Goal: Task Accomplishment & Management: Manage account settings

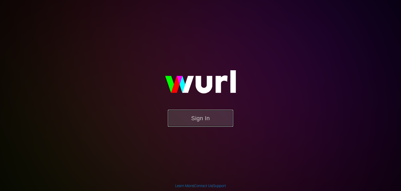
click at [190, 120] on button "Sign In" at bounding box center [200, 118] width 65 height 17
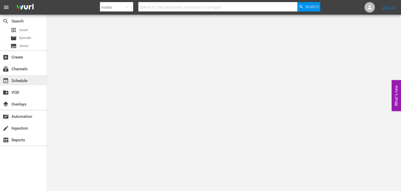
click at [15, 79] on div "event_available Schedule" at bounding box center [14, 80] width 29 height 5
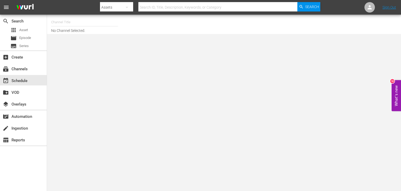
click at [100, 26] on input "text" at bounding box center [84, 22] width 67 height 13
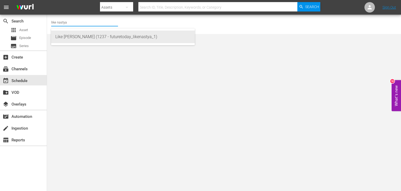
click at [77, 33] on div "Like [PERSON_NAME] (1237 - futuretoday_likenastya_1)" at bounding box center [122, 37] width 135 height 13
type input "Like [PERSON_NAME] (1237 - futuretoday_likenastya_1)"
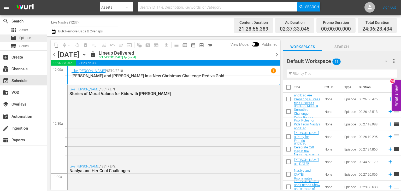
click at [31, 39] on span "Episode" at bounding box center [25, 37] width 12 height 5
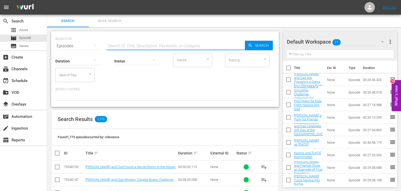
click at [163, 44] on input "text" at bounding box center [176, 46] width 139 height 13
paste input "Like [PERSON_NAME] and the Safety Rules Compilation"
type input "Like [PERSON_NAME] and the Safety Rules Compilation"
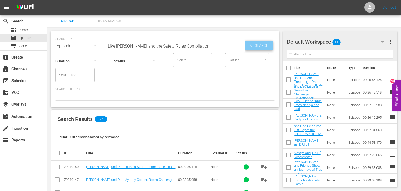
click at [252, 48] on icon "button" at bounding box center [250, 45] width 5 height 5
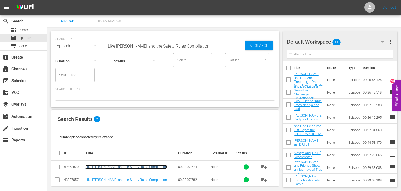
click at [111, 167] on link "Like [PERSON_NAME] and the Safety Rules Compilation" at bounding box center [126, 167] width 82 height 4
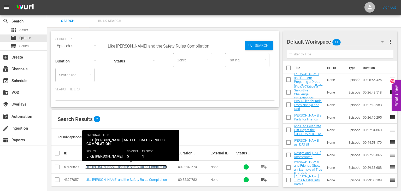
click at [118, 165] on link "Like [PERSON_NAME] and the Safety Rules Compilation" at bounding box center [126, 167] width 82 height 4
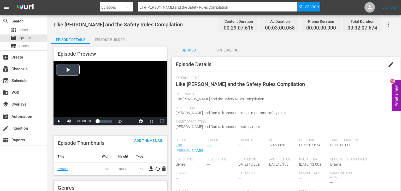
click at [125, 37] on div "Episode Builder" at bounding box center [109, 39] width 39 height 13
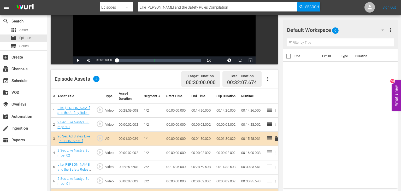
scroll to position [136, 0]
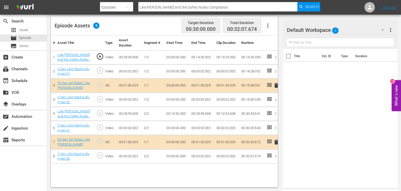
click at [203, 57] on td "00:14:26.000" at bounding box center [201, 57] width 25 height 14
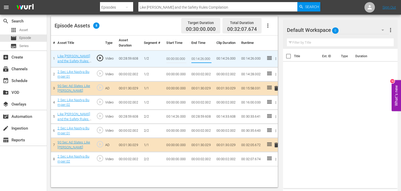
click at [200, 58] on input "00:14:26.000" at bounding box center [202, 59] width 20 height 13
click at [198, 60] on input "00:14:26.000" at bounding box center [202, 59] width 20 height 13
type input "00:13:15.000"
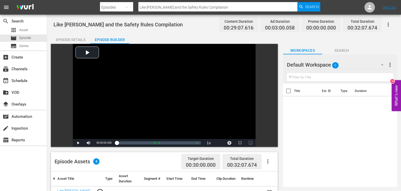
scroll to position [110, 0]
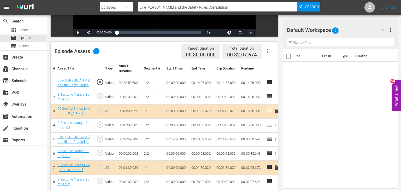
click at [197, 84] on td "00:14:26.000" at bounding box center [201, 83] width 25 height 14
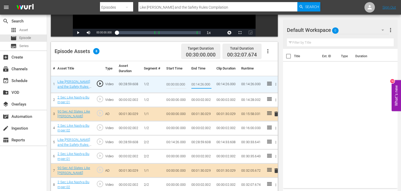
click at [197, 84] on input "00:14:26.000" at bounding box center [202, 84] width 20 height 13
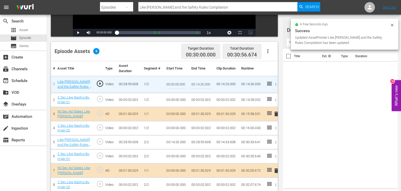
click at [321, 116] on div "Title Ext. ID Type Duration" at bounding box center [340, 117] width 115 height 137
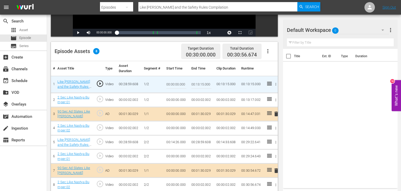
click at [303, 112] on div "Title Ext. ID Type Duration" at bounding box center [340, 117] width 115 height 137
click at [200, 83] on input "00:14:26.000" at bounding box center [202, 84] width 20 height 13
type input "00:13:15.000"
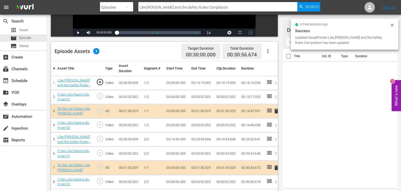
click at [199, 84] on td "00:13:15.000" at bounding box center [201, 83] width 25 height 14
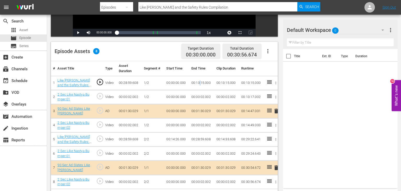
click at [199, 84] on td "00:13:15.000" at bounding box center [201, 83] width 25 height 14
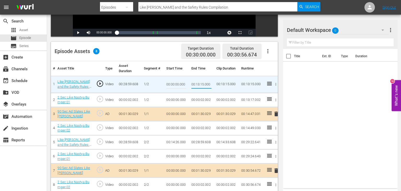
click at [304, 100] on div "Title Ext. ID Type Duration" at bounding box center [340, 117] width 115 height 137
click at [169, 141] on td "00:14:26.000" at bounding box center [176, 142] width 25 height 14
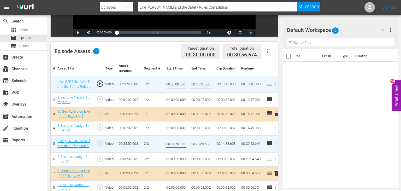
type input "00:13:15.000"
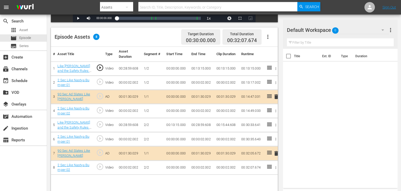
scroll to position [136, 0]
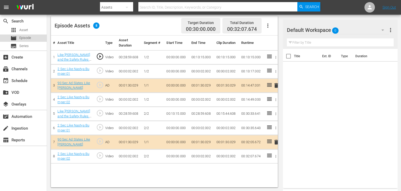
click at [33, 37] on div "movie Episode" at bounding box center [23, 37] width 47 height 7
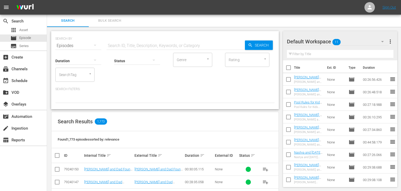
click at [211, 48] on input "text" at bounding box center [176, 45] width 139 height 13
paste input "[PERSON_NAME] as [DATE]!"
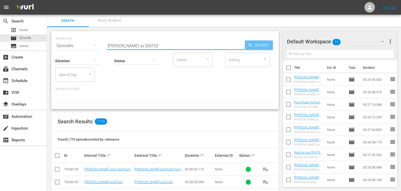
type input "[PERSON_NAME] as [DATE]!"
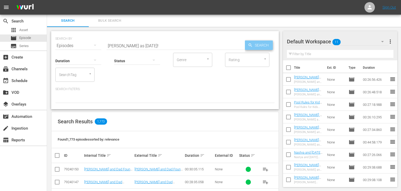
click at [259, 45] on span "Search" at bounding box center [263, 45] width 20 height 9
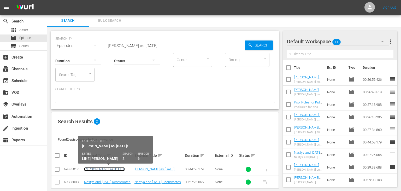
click at [110, 168] on link "[PERSON_NAME] as [DATE]!" at bounding box center [104, 169] width 41 height 4
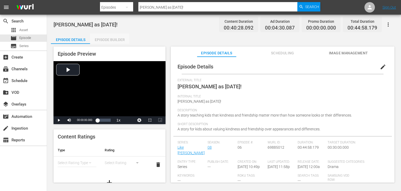
click at [115, 39] on div "Episode Builder" at bounding box center [109, 39] width 39 height 13
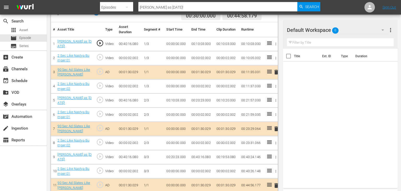
scroll to position [139, 0]
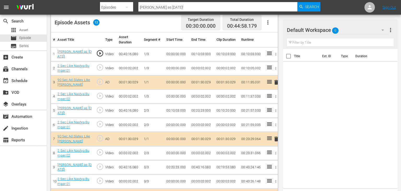
click at [194, 54] on td "00:10:03.000" at bounding box center [201, 54] width 25 height 14
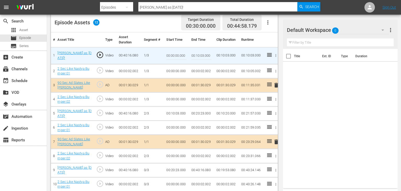
click at [198, 55] on input "00:10:03.000" at bounding box center [202, 55] width 20 height 13
type input "00:14:26.000"
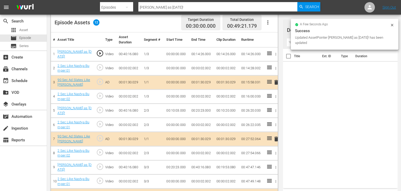
click at [197, 55] on td "00:14:26.000" at bounding box center [201, 54] width 25 height 14
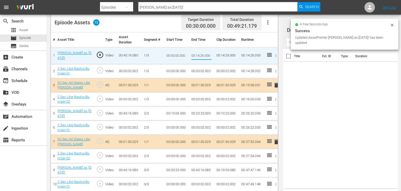
click at [197, 55] on input "00:14:26.000" at bounding box center [202, 55] width 20 height 13
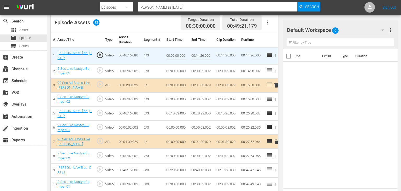
click at [180, 111] on td "00:10:03.000" at bounding box center [176, 114] width 25 height 14
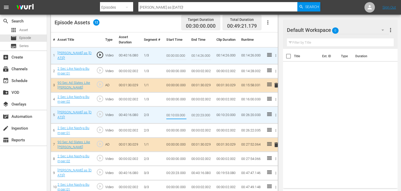
click at [177, 113] on input "00:10:03.000" at bounding box center [176, 115] width 20 height 13
paste input "4:26"
type input "00:14:26.000"
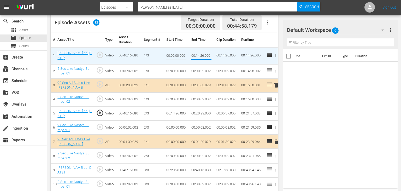
click at [201, 55] on input "00:14:26.000" at bounding box center [202, 55] width 20 height 13
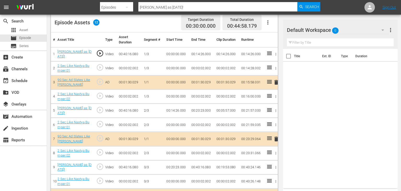
click at [200, 110] on td "00:20:23.000" at bounding box center [201, 111] width 25 height 14
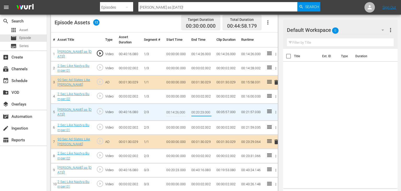
click at [198, 111] on input "00:20:23.000" at bounding box center [202, 112] width 20 height 13
type input "00:27:37.000"
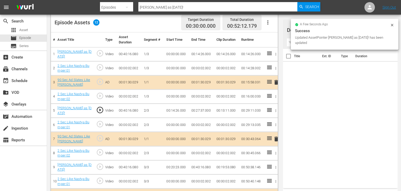
click at [203, 110] on td "00:27:37.000" at bounding box center [201, 111] width 25 height 14
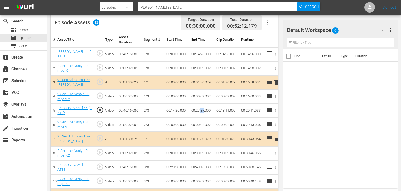
click at [203, 110] on td "00:27:37.000" at bounding box center [201, 111] width 25 height 14
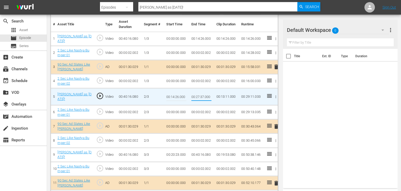
scroll to position [166, 0]
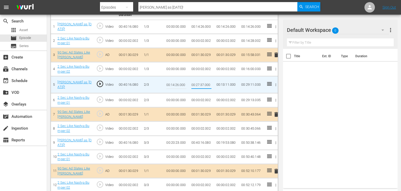
click at [180, 142] on td "00:20:23.000" at bounding box center [176, 143] width 25 height 14
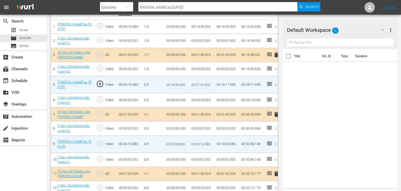
click at [180, 142] on input "00:20:23.000" at bounding box center [176, 144] width 20 height 13
paste input "7:37"
type input "00:27:37.000"
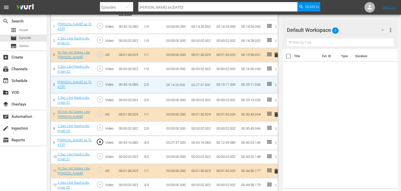
scroll to position [170, 0]
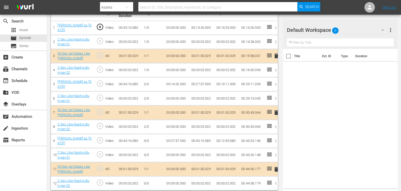
scroll to position [166, 0]
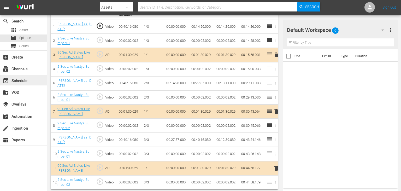
click at [22, 80] on div "event_available Schedule" at bounding box center [14, 80] width 29 height 5
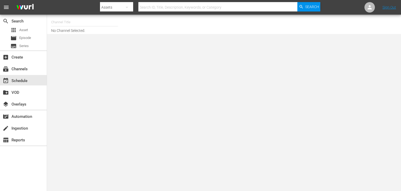
click at [95, 24] on input "text" at bounding box center [84, 22] width 67 height 13
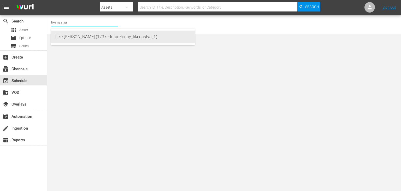
click at [124, 39] on div "Like Nastya (1237 - futuretoday_likenastya_1)" at bounding box center [122, 37] width 135 height 13
type input "Like Nastya (1237 - futuretoday_likenastya_1)"
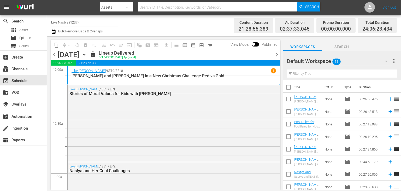
click at [87, 54] on icon "button" at bounding box center [85, 55] width 6 height 6
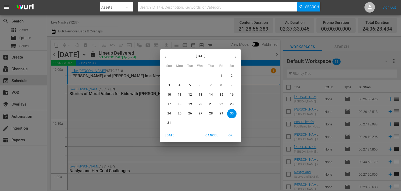
click at [234, 57] on button "button" at bounding box center [236, 57] width 10 height 10
click at [188, 74] on button "2" at bounding box center [190, 75] width 9 height 9
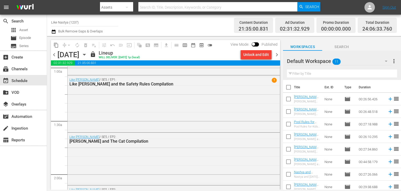
scroll to position [79, 0]
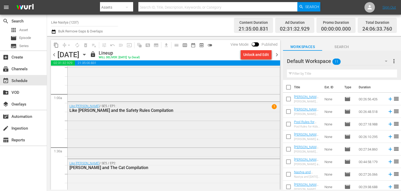
click at [274, 106] on span "1" at bounding box center [274, 106] width 5 height 5
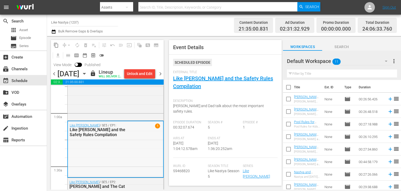
click at [158, 128] on span "1" at bounding box center [157, 125] width 5 height 5
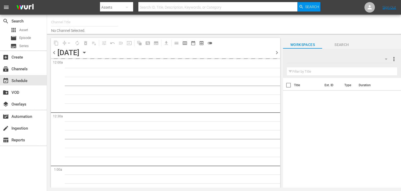
type input "Like Nastya (1237)"
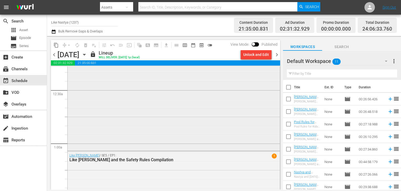
scroll to position [79, 0]
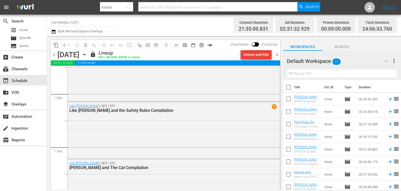
click at [264, 57] on div "Unlock and Edit" at bounding box center [257, 54] width 26 height 9
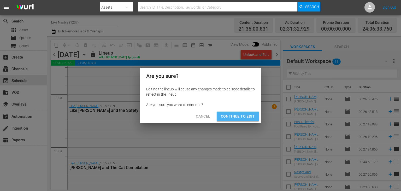
click at [247, 113] on button "Continue to Edit" at bounding box center [238, 117] width 42 height 10
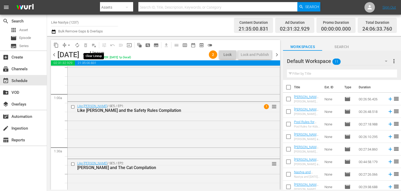
click at [94, 45] on span "playlist_remove_outlined" at bounding box center [93, 45] width 5 height 5
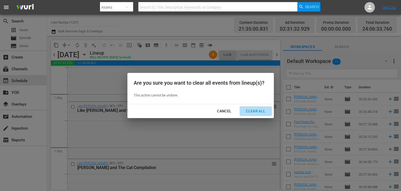
click at [253, 112] on div "Clear All" at bounding box center [256, 111] width 28 height 7
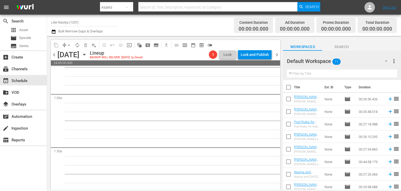
click at [55, 54] on span "chevron_left" at bounding box center [54, 54] width 7 height 7
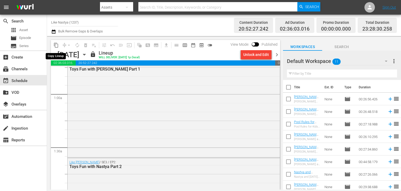
click at [56, 44] on span "content_copy" at bounding box center [56, 45] width 5 height 5
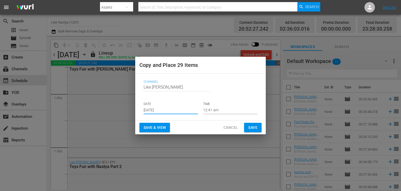
click at [177, 110] on input "[DATE]" at bounding box center [171, 110] width 54 height 8
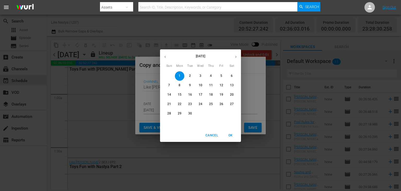
click at [190, 77] on p "2" at bounding box center [190, 76] width 2 height 4
type input "[DATE]"
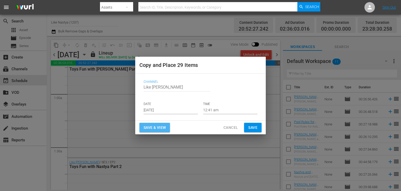
click at [164, 129] on span "Save & View" at bounding box center [155, 127] width 22 height 7
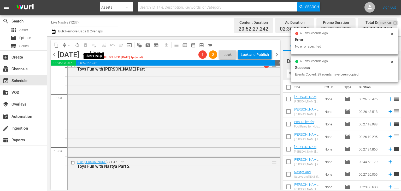
click at [95, 45] on span "playlist_remove_outlined" at bounding box center [93, 45] width 5 height 5
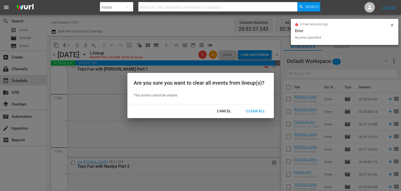
click at [264, 110] on div "Clear All" at bounding box center [256, 111] width 28 height 7
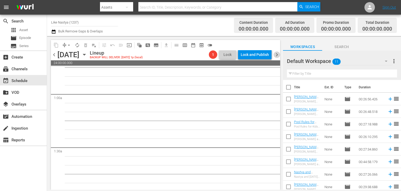
click at [279, 53] on span "chevron_right" at bounding box center [277, 54] width 7 height 7
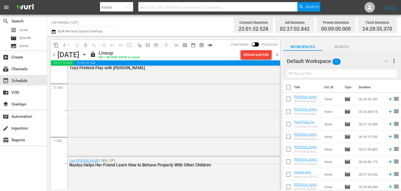
scroll to position [26, 0]
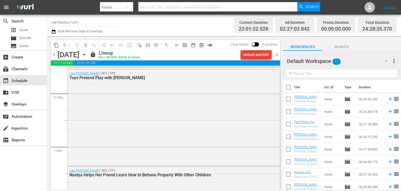
click at [266, 56] on div "Unlock and Edit" at bounding box center [257, 54] width 26 height 9
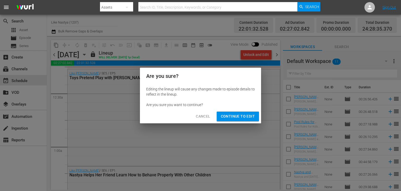
click at [241, 120] on button "Continue to Edit" at bounding box center [238, 117] width 42 height 10
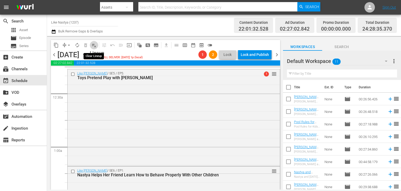
click at [95, 44] on span "playlist_remove_outlined" at bounding box center [93, 45] width 5 height 5
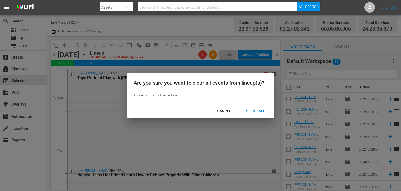
click at [256, 111] on div "Clear All" at bounding box center [256, 111] width 28 height 7
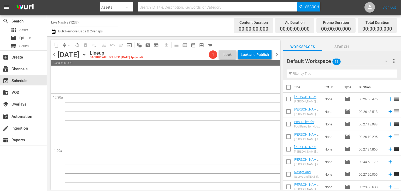
click at [279, 54] on span "chevron_right" at bounding box center [277, 54] width 7 height 7
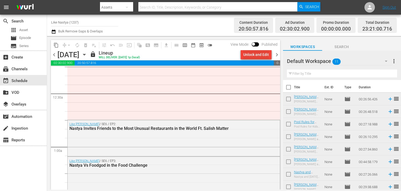
click at [256, 54] on div "Unlock and Edit" at bounding box center [257, 54] width 26 height 9
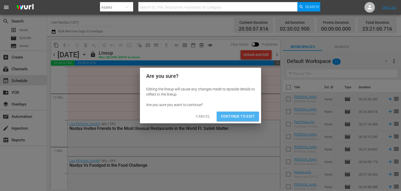
click at [246, 121] on button "Continue to Edit" at bounding box center [238, 117] width 42 height 10
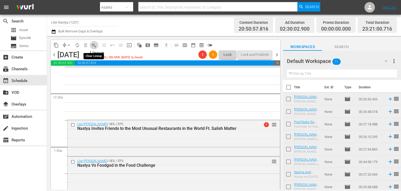
click at [94, 46] on span "playlist_remove_outlined" at bounding box center [93, 45] width 5 height 5
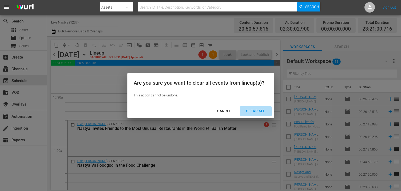
click at [260, 111] on div "Clear All" at bounding box center [256, 111] width 28 height 7
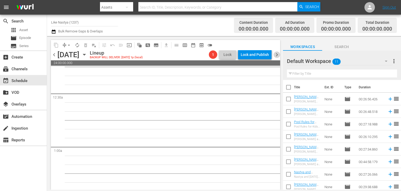
click at [277, 55] on span "chevron_right" at bounding box center [277, 54] width 7 height 7
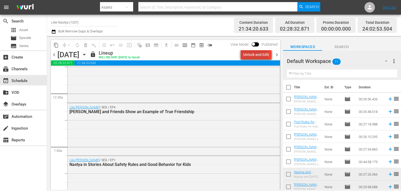
click at [253, 57] on div "Unlock and Edit" at bounding box center [257, 54] width 26 height 9
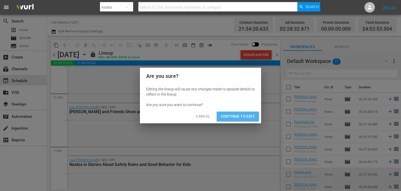
click at [243, 112] on button "Continue to Edit" at bounding box center [238, 117] width 42 height 10
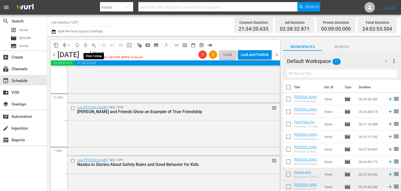
click at [96, 43] on span "playlist_remove_outlined" at bounding box center [93, 45] width 5 height 5
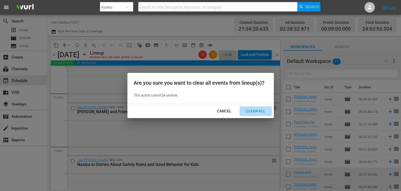
click at [252, 110] on div "Clear All" at bounding box center [256, 111] width 28 height 7
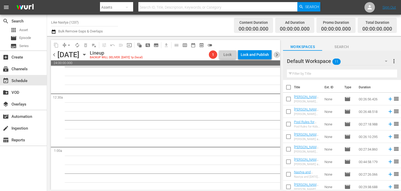
click at [276, 55] on span "chevron_right" at bounding box center [277, 54] width 7 height 7
click at [52, 55] on span "chevron_left" at bounding box center [54, 54] width 7 height 7
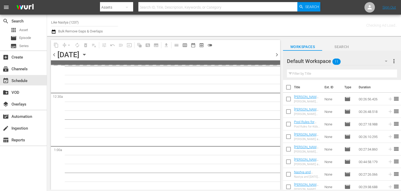
click at [52, 55] on span "chevron_left" at bounding box center [54, 54] width 7 height 7
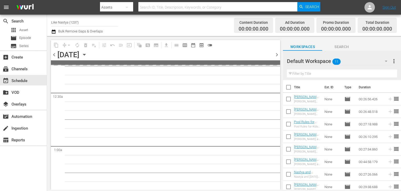
click at [52, 55] on span "chevron_left" at bounding box center [54, 54] width 7 height 7
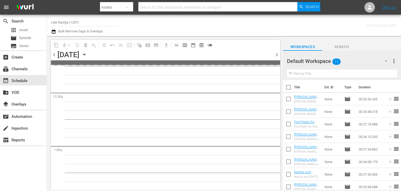
click at [52, 55] on span "chevron_left" at bounding box center [54, 54] width 7 height 7
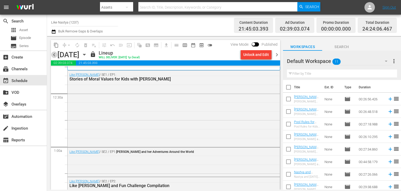
click at [55, 54] on span "chevron_left" at bounding box center [54, 54] width 7 height 7
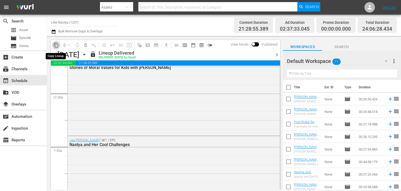
click at [60, 46] on button "content_copy" at bounding box center [56, 45] width 8 height 8
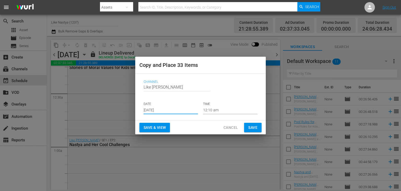
click at [180, 109] on input "Sep 1st 2025" at bounding box center [171, 110] width 54 height 8
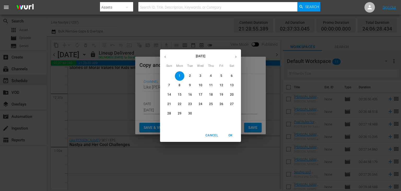
click at [190, 75] on p "2" at bounding box center [190, 76] width 2 height 4
type input "Sep 2nd 2025"
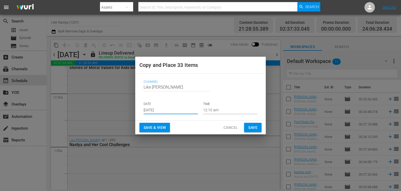
click at [164, 126] on span "Save & View" at bounding box center [155, 127] width 22 height 7
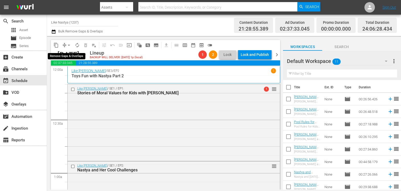
click at [65, 46] on button "arrow_drop_down" at bounding box center [69, 45] width 8 height 8
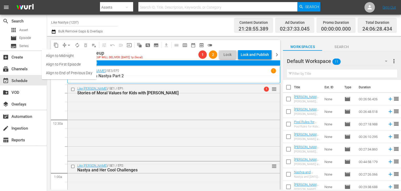
click at [80, 72] on li "Align to End of Previous Day" at bounding box center [69, 73] width 55 height 9
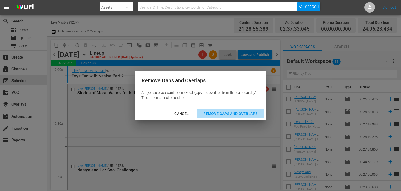
click at [230, 112] on div "Remove Gaps and Overlaps" at bounding box center [230, 114] width 62 height 7
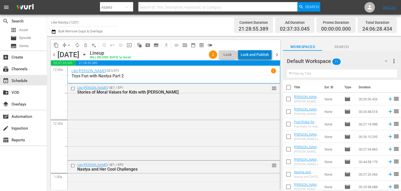
click at [265, 57] on div "Lock and Publish" at bounding box center [255, 54] width 28 height 9
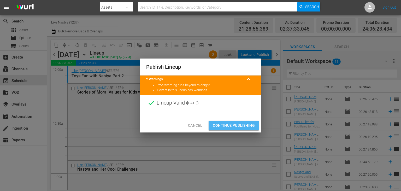
click at [237, 123] on span "Continue Publishing" at bounding box center [234, 125] width 42 height 7
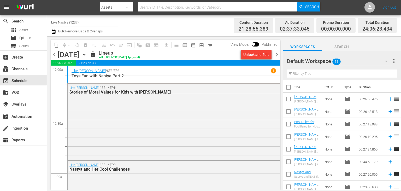
click at [54, 54] on span "chevron_left" at bounding box center [54, 54] width 7 height 7
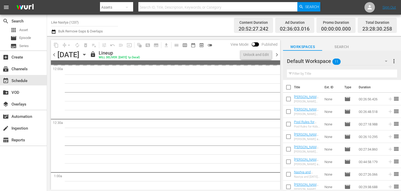
click at [54, 54] on span "chevron_left" at bounding box center [54, 54] width 7 height 7
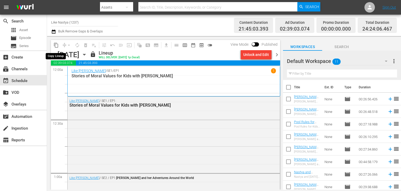
click at [56, 45] on span "content_copy" at bounding box center [56, 45] width 5 height 5
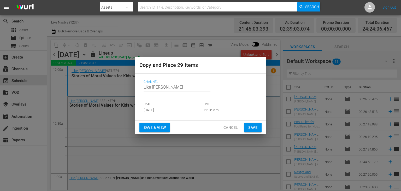
click at [186, 105] on p "DATE" at bounding box center [171, 104] width 54 height 4
click at [182, 112] on input "Sep 1st 2025" at bounding box center [171, 110] width 54 height 8
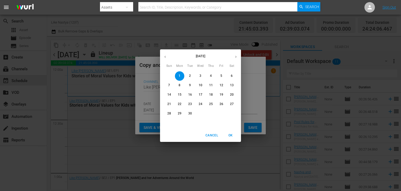
click at [201, 78] on p "3" at bounding box center [201, 76] width 2 height 4
type input "Sep 3rd 2025"
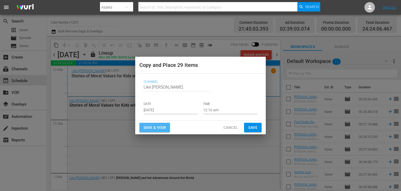
click at [163, 125] on span "Save & View" at bounding box center [155, 127] width 22 height 7
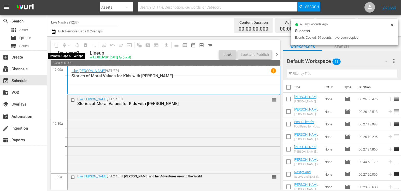
click at [68, 44] on div "arrow_drop_down" at bounding box center [69, 45] width 8 height 8
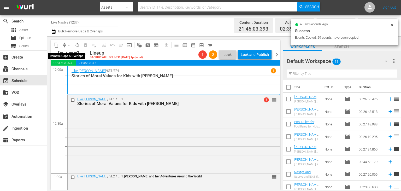
click at [67, 44] on span "arrow_drop_down" at bounding box center [68, 45] width 5 height 5
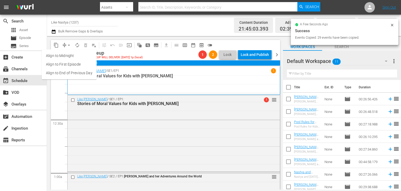
click at [81, 72] on li "Align to End of Previous Day" at bounding box center [69, 73] width 55 height 9
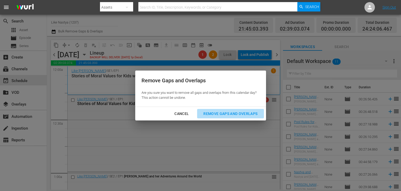
click at [232, 114] on div "Remove Gaps and Overlaps" at bounding box center [230, 114] width 62 height 7
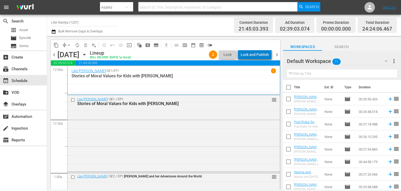
click at [265, 56] on div "Lock and Publish" at bounding box center [255, 54] width 28 height 9
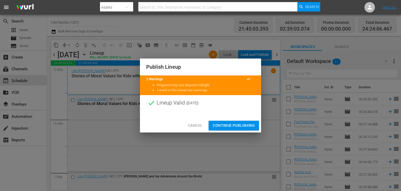
click at [244, 123] on span "Continue Publishing" at bounding box center [234, 125] width 42 height 7
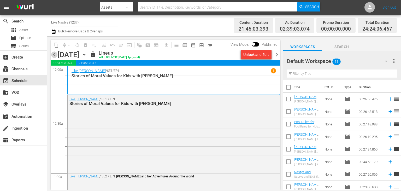
click at [53, 55] on span "chevron_left" at bounding box center [54, 54] width 7 height 7
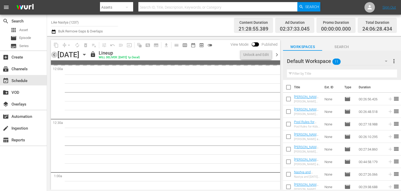
click at [53, 55] on span "chevron_left" at bounding box center [54, 54] width 7 height 7
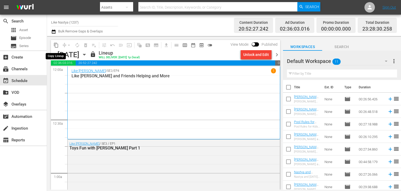
click at [57, 45] on span "content_copy" at bounding box center [56, 45] width 5 height 5
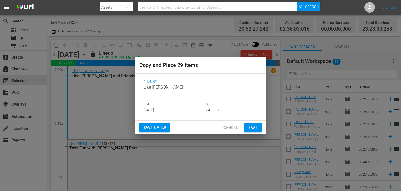
click at [171, 112] on input "Sep 1st 2025" at bounding box center [171, 110] width 54 height 8
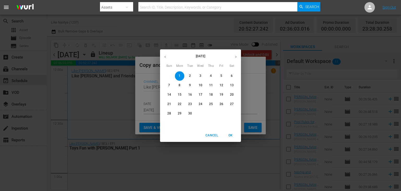
click at [210, 76] on p "4" at bounding box center [211, 76] width 2 height 4
type input "Sep 4th 2025"
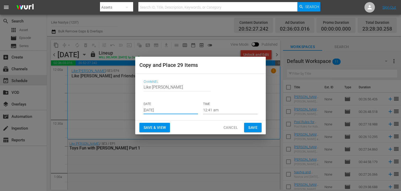
click at [165, 126] on span "Save & View" at bounding box center [155, 127] width 22 height 7
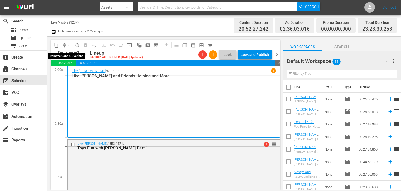
click at [66, 45] on button "arrow_drop_down" at bounding box center [69, 45] width 8 height 8
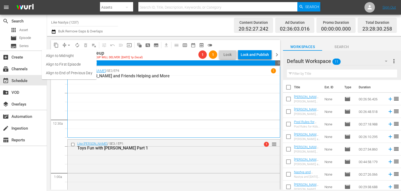
click at [84, 73] on li "Align to End of Previous Day" at bounding box center [69, 73] width 55 height 9
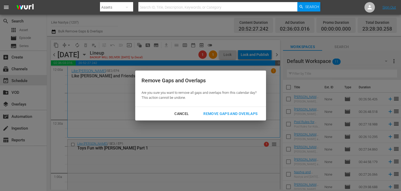
click at [248, 114] on div "Remove Gaps and Overlaps" at bounding box center [230, 114] width 62 height 7
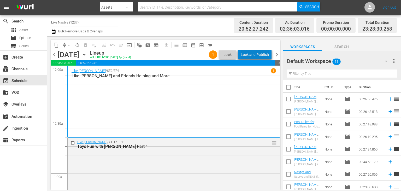
click at [262, 57] on div "Lock and Publish" at bounding box center [255, 54] width 28 height 9
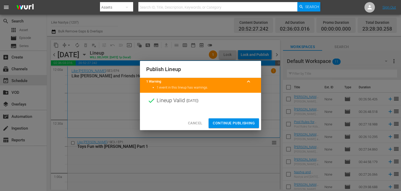
click at [244, 125] on span "Continue Publishing" at bounding box center [234, 123] width 42 height 7
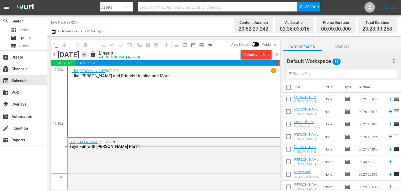
click at [87, 56] on icon "button" at bounding box center [85, 55] width 6 height 6
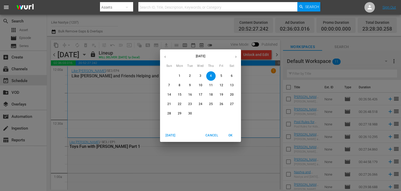
click at [144, 56] on div "September 2025 Sun Mon Tue Wed Thu Fri Sat 31 1 2 3 4 5 6 7 8 9 10 11 12 13 14 …" at bounding box center [200, 95] width 401 height 191
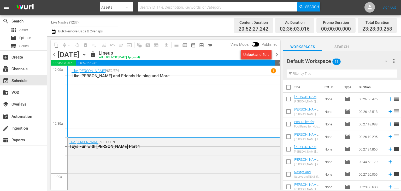
click at [276, 54] on span "chevron_right" at bounding box center [277, 54] width 7 height 7
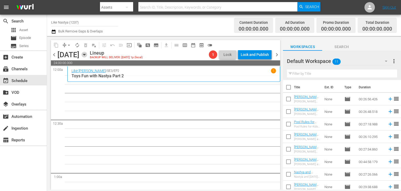
click at [87, 55] on icon "button" at bounding box center [85, 55] width 6 height 6
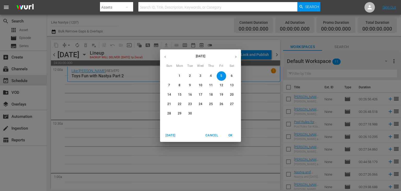
click at [164, 56] on icon "button" at bounding box center [165, 57] width 4 height 4
click at [200, 97] on button "18" at bounding box center [200, 94] width 9 height 9
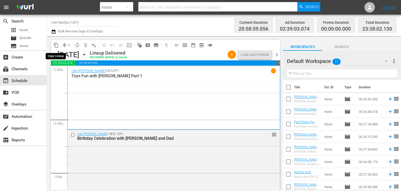
click at [55, 45] on span "content_copy" at bounding box center [56, 45] width 5 height 5
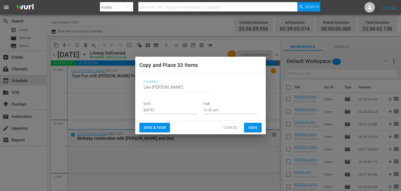
click at [181, 111] on input "Sep 1st 2025" at bounding box center [171, 110] width 54 height 8
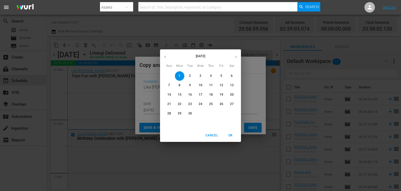
click at [219, 75] on span "5" at bounding box center [221, 76] width 9 height 4
type input "Sep 5th 2025"
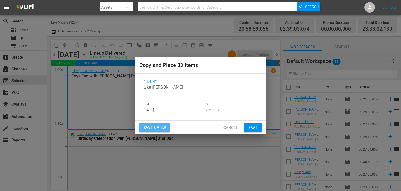
click at [160, 126] on span "Save & View" at bounding box center [155, 127] width 22 height 7
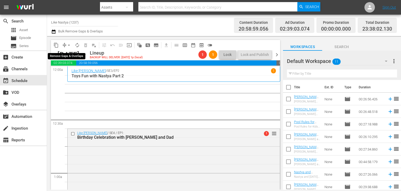
click at [68, 43] on span "arrow_drop_down" at bounding box center [68, 45] width 5 height 5
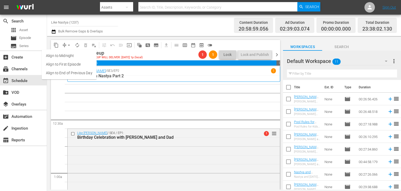
click at [79, 72] on li "Align to End of Previous Day" at bounding box center [69, 73] width 55 height 9
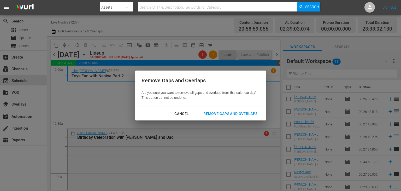
click at [243, 117] on div "Remove Gaps and Overlaps" at bounding box center [230, 114] width 62 height 7
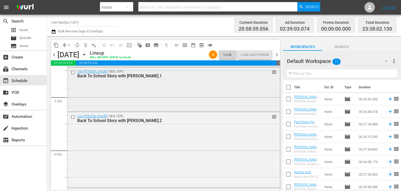
scroll to position [263, 0]
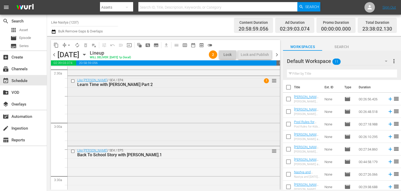
click at [267, 79] on span "1" at bounding box center [266, 80] width 5 height 5
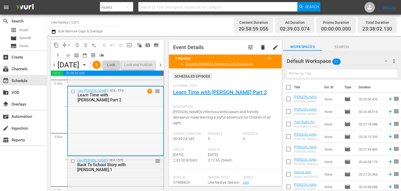
click at [153, 94] on div "1 reorder" at bounding box center [150, 90] width 22 height 5
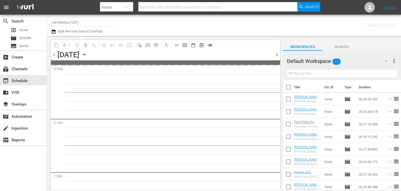
type input "Like Nastya (1237)"
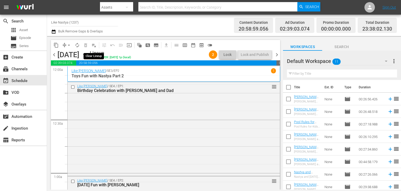
click at [93, 44] on span "playlist_remove_outlined" at bounding box center [93, 45] width 5 height 5
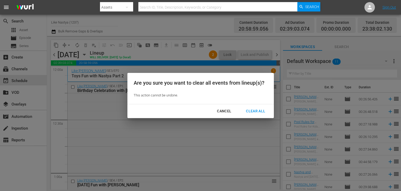
click at [260, 112] on div "Clear All" at bounding box center [256, 111] width 28 height 7
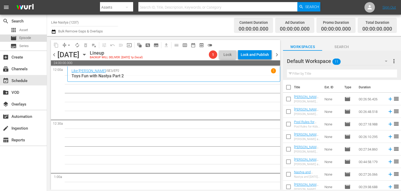
click at [22, 37] on span "Episode" at bounding box center [25, 37] width 12 height 5
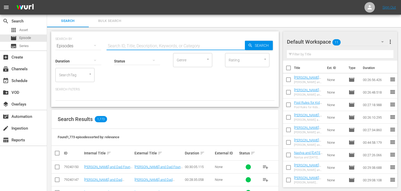
click at [198, 47] on input "text" at bounding box center [176, 46] width 139 height 13
paste input "Birthday Celebration with Nastya and Dad"
type input "Birthday Celebration with Nastya and Dad"
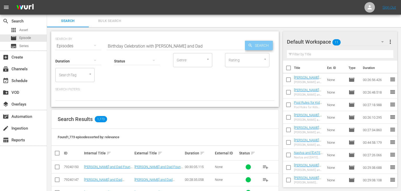
click at [249, 47] on icon "button" at bounding box center [250, 45] width 5 height 5
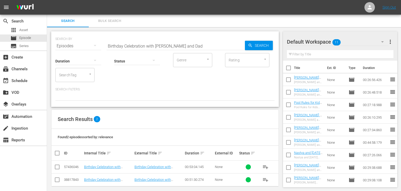
click at [265, 166] on span "playlist_add" at bounding box center [266, 167] width 6 height 6
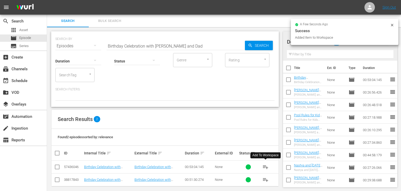
click at [392, 24] on icon at bounding box center [392, 25] width 4 height 4
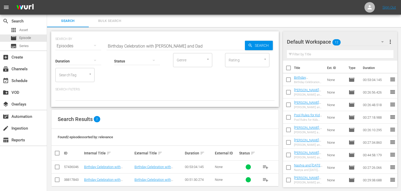
click at [391, 41] on span "more_vert" at bounding box center [391, 42] width 6 height 6
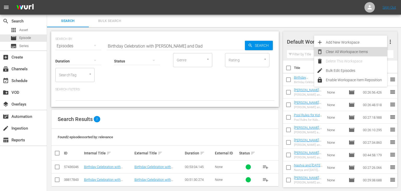
click at [368, 50] on div "Clear All Workspace Items" at bounding box center [356, 51] width 61 height 9
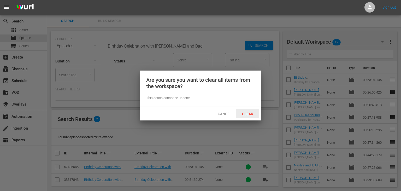
click at [250, 113] on span "Clear" at bounding box center [248, 114] width 20 height 4
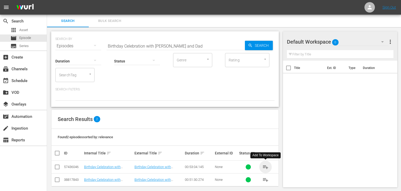
click at [267, 167] on span "playlist_add" at bounding box center [266, 167] width 6 height 6
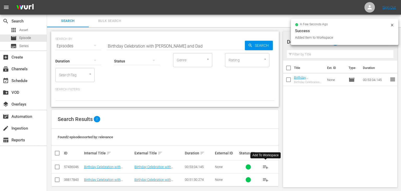
click at [181, 47] on input "Birthday Celebration with Nastya and Dad" at bounding box center [176, 46] width 139 height 13
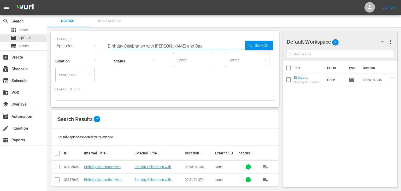
paste input "Halloween Fun with Nastya"
type input "Halloween Fun with Nastya"
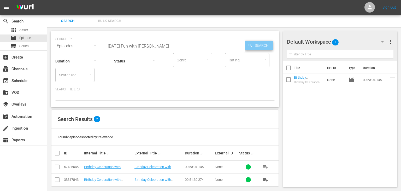
click at [263, 44] on span "Search" at bounding box center [263, 45] width 20 height 9
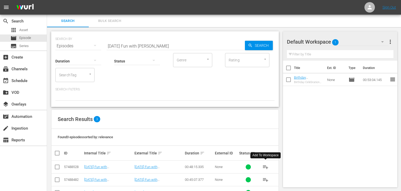
click at [268, 168] on span "playlist_add" at bounding box center [266, 167] width 6 height 6
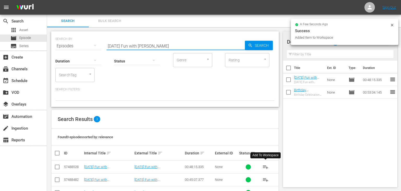
click at [188, 47] on input "Halloween Fun with Nastya" at bounding box center [176, 46] width 139 height 13
paste input "Learn Time with Nastya Part 1"
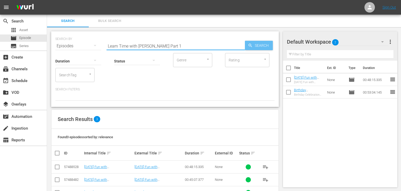
type input "Learn Time with Nastya Part 1"
click at [270, 42] on span "Search" at bounding box center [263, 45] width 20 height 9
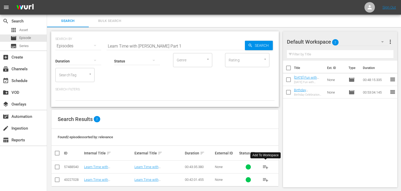
click at [268, 165] on span "playlist_add" at bounding box center [266, 167] width 6 height 6
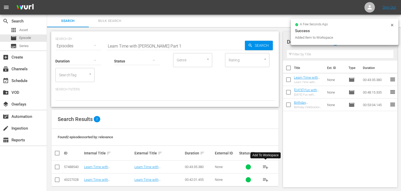
click at [191, 46] on input "Learn Time with Nastya Part 1" at bounding box center [176, 46] width 139 height 13
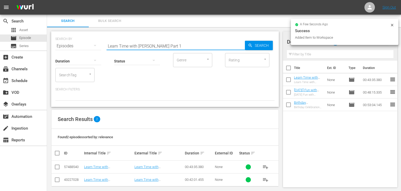
click at [191, 46] on input "Learn Time with Nastya Part 1" at bounding box center [176, 46] width 139 height 13
paste input "2"
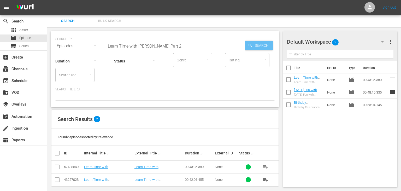
type input "Learn Time with Nastya Part 2"
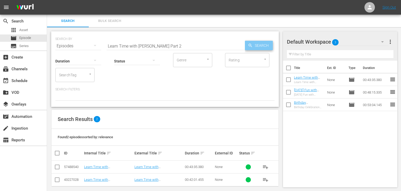
click at [262, 47] on span "Search" at bounding box center [263, 45] width 20 height 9
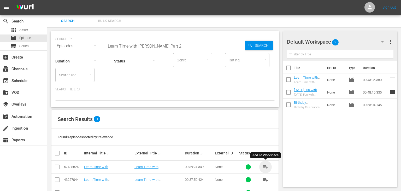
click at [264, 165] on span "playlist_add" at bounding box center [266, 167] width 6 height 6
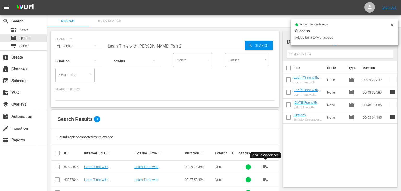
click at [174, 46] on input "Learn Time with Nastya Part 2" at bounding box center [176, 46] width 139 height 13
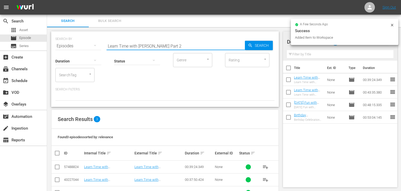
click at [174, 46] on input "Learn Time with Nastya Part 2" at bounding box center [176, 46] width 139 height 13
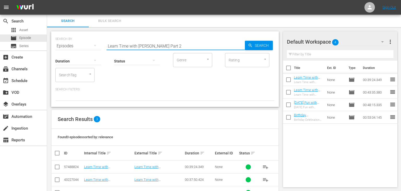
paste input "Back To School Story with Nastya Vol.1"
type input "Back To School Story with Nastya Vol.1"
click at [277, 45] on div "SEARCH BY Search By Episodes Search ID, Title, Description, Keywords, or Catego…" at bounding box center [165, 69] width 228 height 76
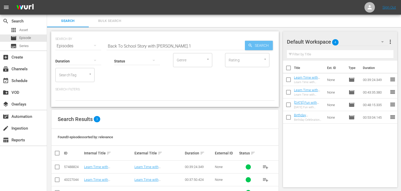
click at [268, 45] on span "Search" at bounding box center [263, 45] width 20 height 9
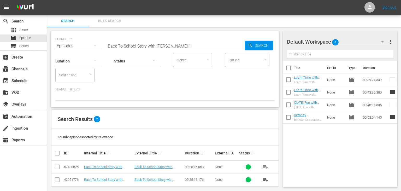
click at [267, 166] on span "playlist_add" at bounding box center [266, 167] width 6 height 6
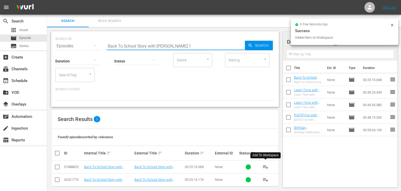
click at [192, 47] on input "Back To School Story with Nastya Vol.1" at bounding box center [176, 46] width 139 height 13
paste input "2"
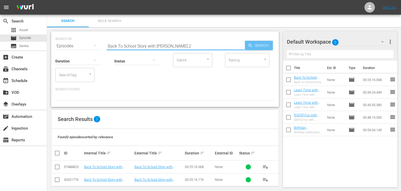
type input "Back To School Story with Nastya Vol.2"
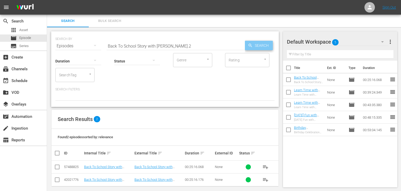
click at [264, 46] on span "Search" at bounding box center [263, 45] width 20 height 9
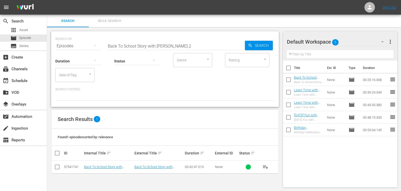
click at [267, 169] on span "playlist_add" at bounding box center [266, 167] width 6 height 6
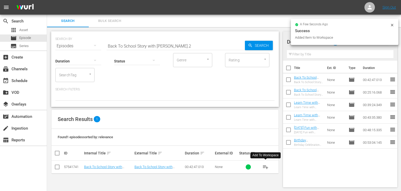
click at [191, 49] on input "Back To School Story with Nastya Vol.2" at bounding box center [176, 46] width 139 height 13
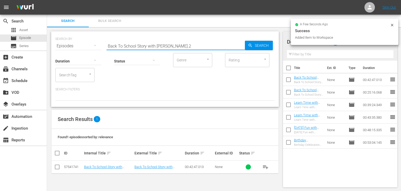
paste input "Adventure Time with [PERSON_NAME] and Dad Part 1"
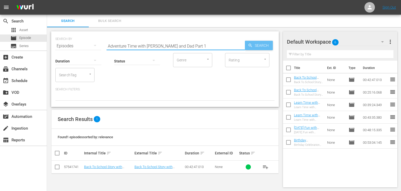
type input "Adventure Time with [PERSON_NAME] and Dad Part 1"
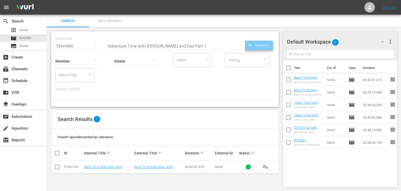
click at [256, 44] on span "Search" at bounding box center [263, 45] width 20 height 9
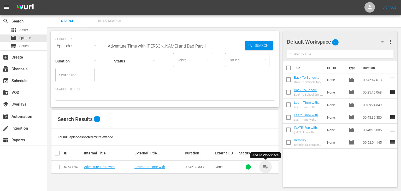
click at [265, 166] on span "playlist_add" at bounding box center [266, 167] width 6 height 6
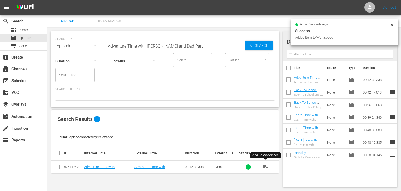
click at [185, 46] on input "Adventure Time with [PERSON_NAME] and Dad Part 1" at bounding box center [176, 46] width 139 height 13
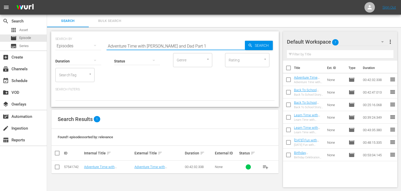
paste input "Fun Games with Nastya and Dad"
type input "Fun Games with Nastya and Dad"
click at [260, 48] on span "Search" at bounding box center [263, 45] width 20 height 9
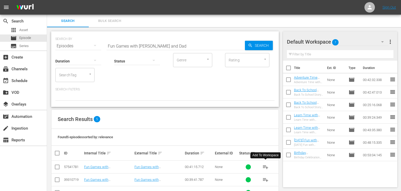
click at [264, 166] on span "playlist_add" at bounding box center [266, 167] width 6 height 6
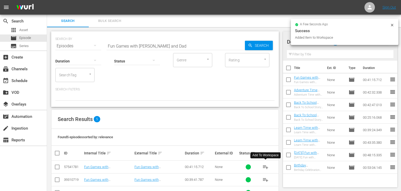
click at [195, 48] on input "Fun Games with Nastya and Dad" at bounding box center [176, 46] width 139 height 13
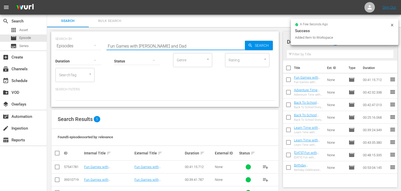
click at [195, 48] on input "Fun Games with Nastya and Dad" at bounding box center [176, 46] width 139 height 13
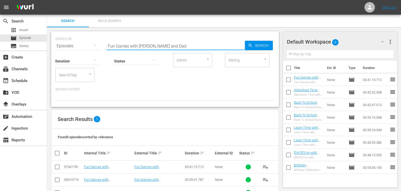
paste input "Pretend Play Adventure with Nastya"
type input "Pretend Play Adventure with Nastya"
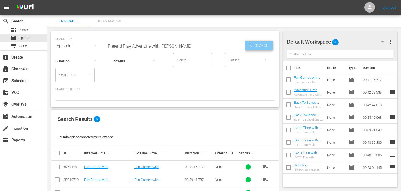
click at [255, 46] on span "Search" at bounding box center [263, 45] width 20 height 9
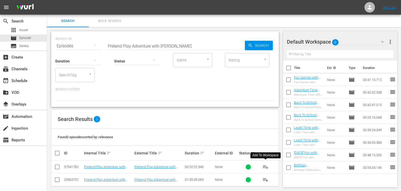
click at [263, 165] on span "playlist_add" at bounding box center [266, 167] width 6 height 6
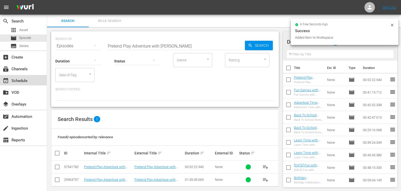
click at [36, 82] on div "event_available Schedule" at bounding box center [23, 80] width 47 height 10
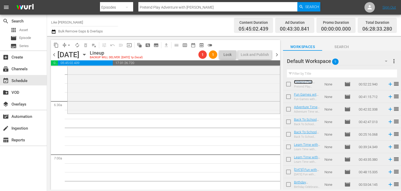
scroll to position [659, 0]
click at [77, 45] on span "autorenew_outlined" at bounding box center [77, 45] width 5 height 5
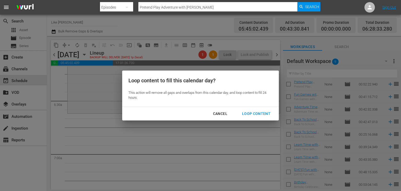
click at [248, 115] on div "Loop Content" at bounding box center [256, 114] width 37 height 7
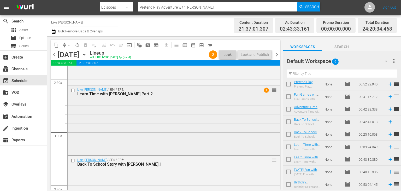
scroll to position [237, 0]
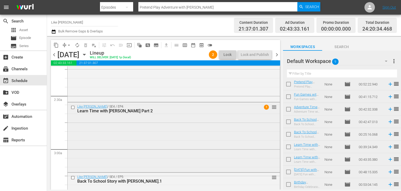
click at [266, 107] on span "1" at bounding box center [266, 107] width 5 height 5
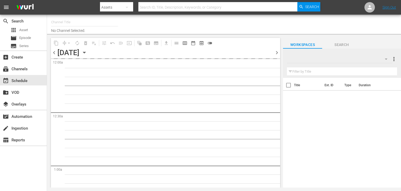
type input "Like Nastya (1237)"
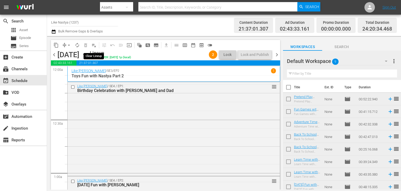
click at [95, 46] on span "playlist_remove_outlined" at bounding box center [93, 45] width 5 height 5
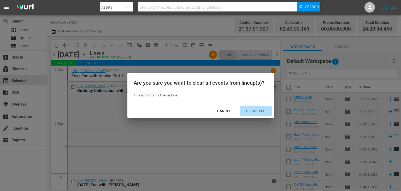
click at [266, 111] on div "Clear All" at bounding box center [256, 111] width 28 height 7
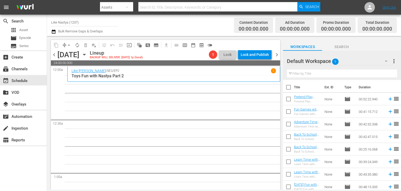
click at [87, 54] on icon "button" at bounding box center [85, 55] width 6 height 6
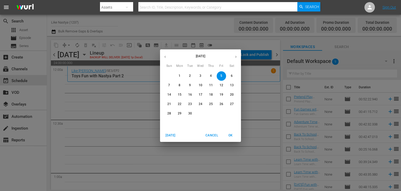
click at [168, 59] on button "button" at bounding box center [165, 57] width 10 height 10
click at [201, 115] on p "27" at bounding box center [201, 113] width 4 height 4
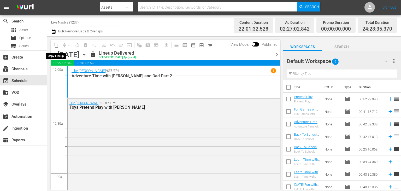
click at [55, 44] on span "content_copy" at bounding box center [56, 45] width 5 height 5
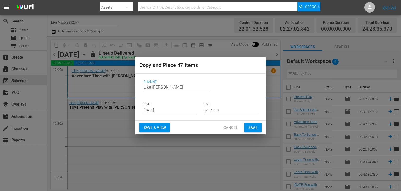
click at [181, 109] on input "Sep 1st 2025" at bounding box center [171, 110] width 54 height 8
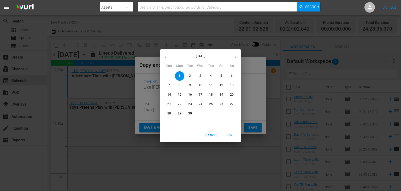
click at [220, 76] on span "5" at bounding box center [221, 76] width 9 height 4
type input "Sep 5th 2025"
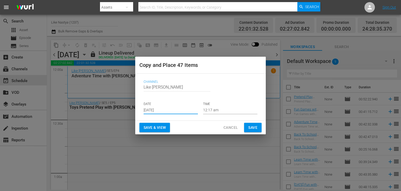
click at [159, 128] on span "Save & View" at bounding box center [155, 127] width 22 height 7
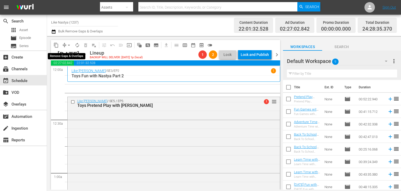
click at [69, 43] on span "arrow_drop_down" at bounding box center [68, 45] width 5 height 5
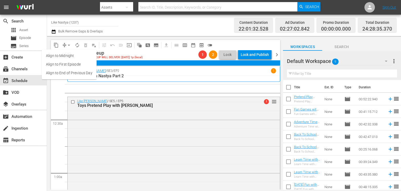
click at [85, 72] on li "Align to End of Previous Day" at bounding box center [69, 73] width 55 height 9
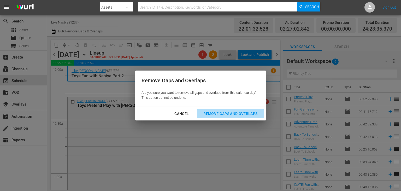
click at [231, 113] on div "Remove Gaps and Overlaps" at bounding box center [230, 114] width 62 height 7
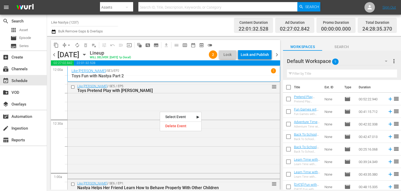
click at [165, 24] on div "Channel Title Like Nastya (1237) Bulk Remove Gaps & Overlaps" at bounding box center [141, 25] width 181 height 19
click at [194, 130] on div "Delete Event" at bounding box center [179, 128] width 41 height 7
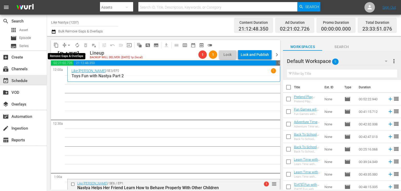
click at [67, 47] on span "arrow_drop_down" at bounding box center [68, 45] width 5 height 5
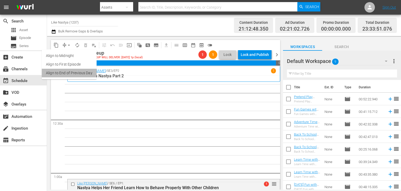
click at [80, 74] on li "Align to End of Previous Day" at bounding box center [69, 73] width 55 height 9
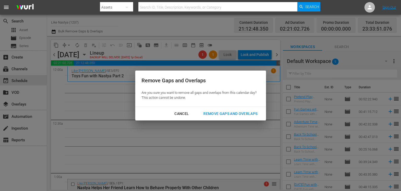
click at [217, 112] on div "Remove Gaps and Overlaps" at bounding box center [230, 114] width 62 height 7
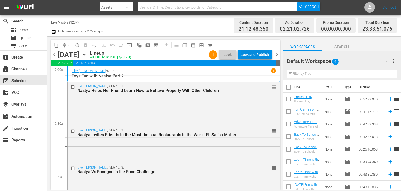
click at [265, 54] on div "Lock and Publish" at bounding box center [255, 54] width 28 height 9
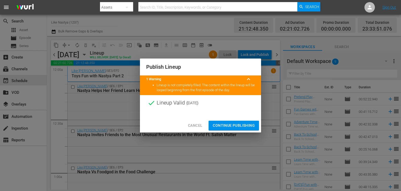
click at [235, 124] on span "Continue Publishing" at bounding box center [234, 125] width 42 height 7
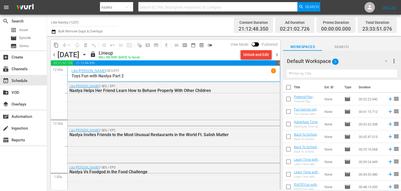
click at [85, 55] on icon "button" at bounding box center [84, 54] width 2 height 1
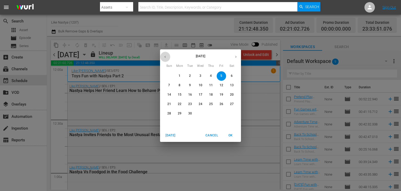
click at [163, 57] on button "button" at bounding box center [165, 57] width 10 height 10
click at [225, 113] on span "29" at bounding box center [221, 113] width 9 height 4
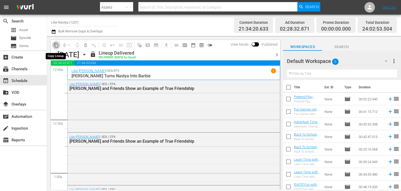
click at [57, 43] on span "content_copy" at bounding box center [56, 45] width 5 height 5
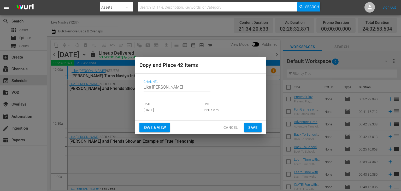
click at [185, 112] on input "Sep 1st 2025" at bounding box center [171, 110] width 54 height 8
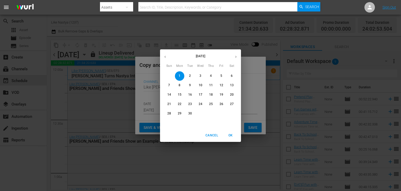
click at [231, 76] on span "6" at bounding box center [231, 76] width 9 height 4
type input "Sep 6th 2025"
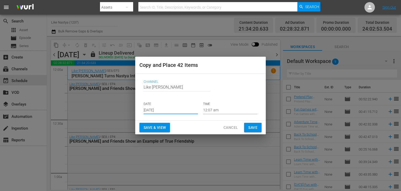
click at [164, 127] on span "Save & View" at bounding box center [155, 127] width 22 height 7
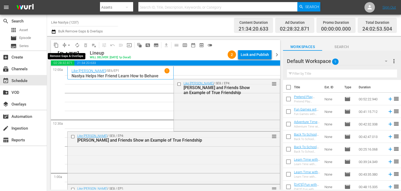
click at [70, 45] on span "arrow_drop_down" at bounding box center [68, 45] width 5 height 5
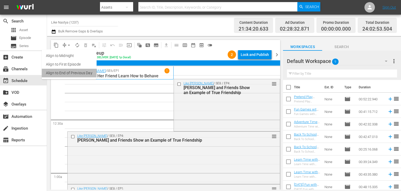
click at [92, 74] on li "Align to End of Previous Day" at bounding box center [69, 73] width 55 height 9
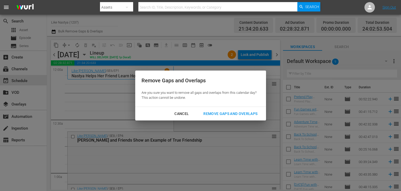
click at [221, 112] on div "Remove Gaps and Overlaps" at bounding box center [230, 114] width 62 height 7
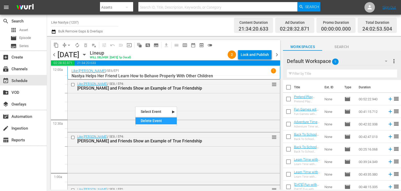
click at [152, 119] on div "Delete Event" at bounding box center [156, 120] width 41 height 7
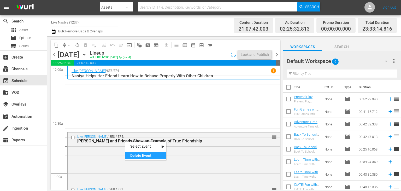
click at [141, 154] on div "Delete Event" at bounding box center [145, 155] width 41 height 7
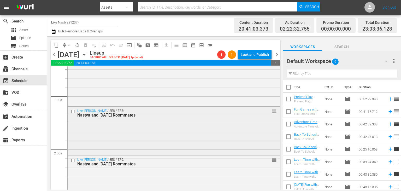
scroll to position [105, 0]
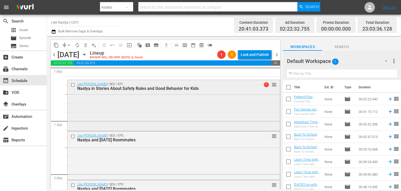
click at [72, 84] on input "checkbox" at bounding box center [73, 85] width 5 height 4
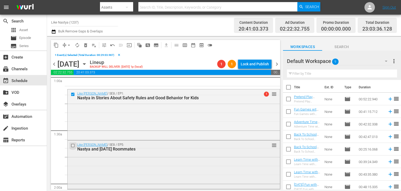
click at [73, 145] on input "checkbox" at bounding box center [73, 145] width 5 height 4
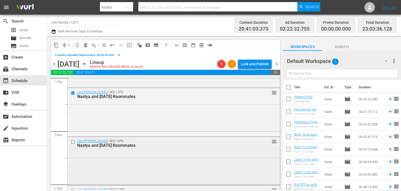
click at [74, 140] on input "checkbox" at bounding box center [73, 142] width 5 height 4
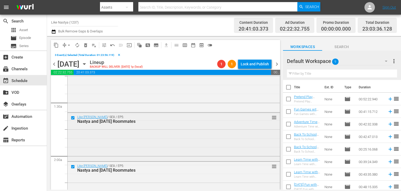
scroll to position [105, 0]
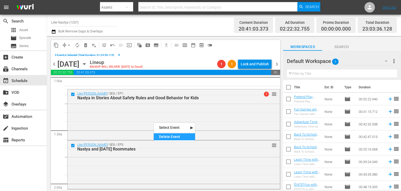
click at [188, 137] on div "Delete Event" at bounding box center [174, 136] width 41 height 7
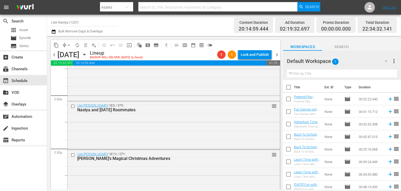
scroll to position [132, 0]
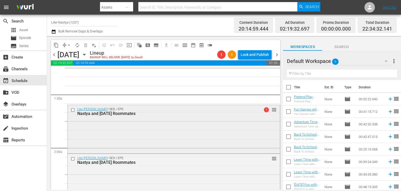
click at [73, 109] on input "checkbox" at bounding box center [73, 110] width 5 height 4
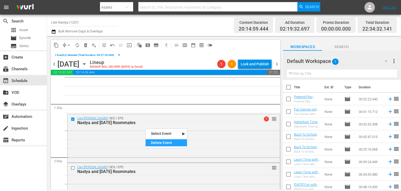
click at [175, 144] on div "Delete Event" at bounding box center [166, 142] width 41 height 7
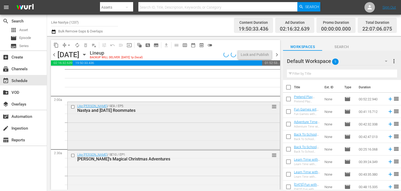
scroll to position [184, 0]
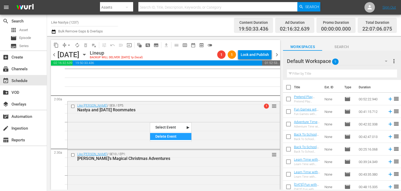
click at [161, 135] on div "Delete Event" at bounding box center [170, 136] width 41 height 7
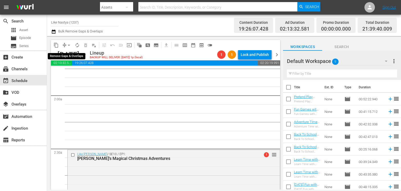
click at [66, 45] on button "arrow_drop_down" at bounding box center [69, 45] width 8 height 8
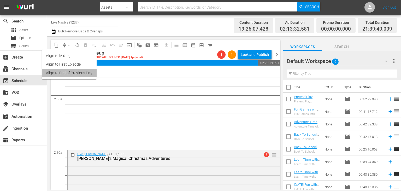
click at [84, 72] on li "Align to End of Previous Day" at bounding box center [69, 73] width 55 height 9
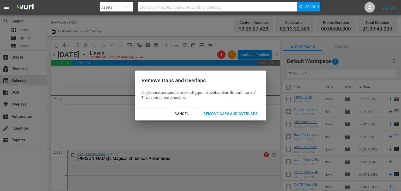
click at [218, 113] on div "Remove Gaps and Overlaps" at bounding box center [230, 114] width 62 height 7
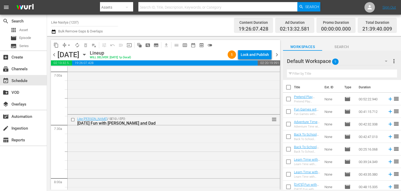
scroll to position [0, 0]
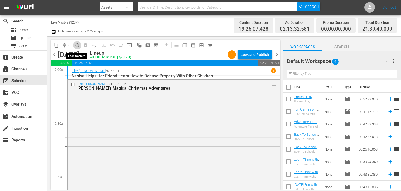
click at [76, 43] on span "autorenew_outlined" at bounding box center [77, 45] width 5 height 5
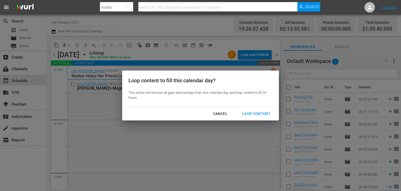
click at [266, 113] on div "Loop Content" at bounding box center [256, 114] width 37 height 7
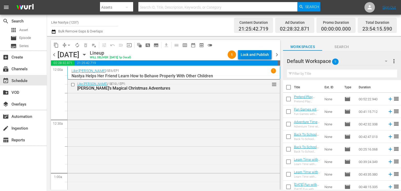
click at [259, 53] on div "Lock and Publish" at bounding box center [255, 54] width 28 height 9
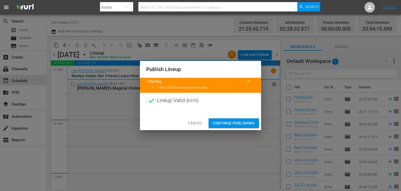
click at [235, 126] on span "Continue Publishing" at bounding box center [234, 123] width 42 height 7
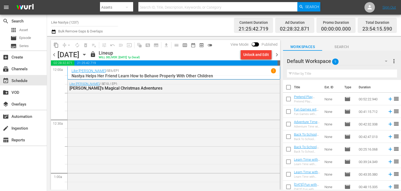
click at [87, 55] on icon "button" at bounding box center [85, 55] width 6 height 6
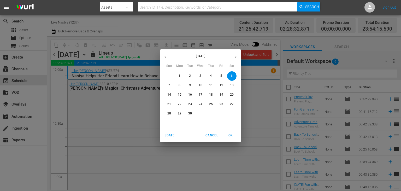
click at [190, 74] on p "2" at bounding box center [190, 76] width 2 height 4
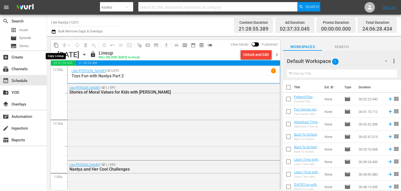
click at [56, 45] on span "content_copy" at bounding box center [56, 45] width 5 height 5
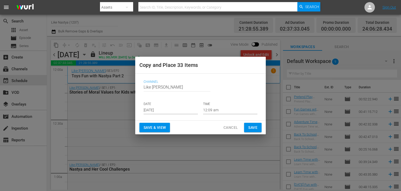
click at [189, 113] on input "Sep 1st 2025" at bounding box center [171, 110] width 54 height 8
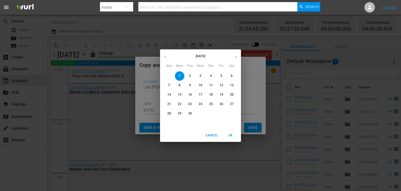
click at [171, 85] on span "7" at bounding box center [169, 85] width 9 height 4
type input "Sep 7th 2025"
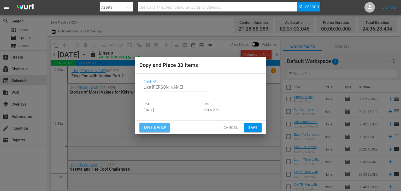
click at [168, 126] on button "Save & View" at bounding box center [155, 128] width 31 height 10
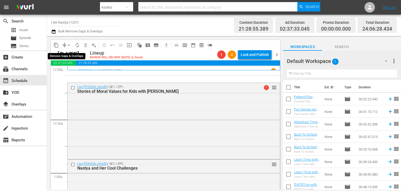
click at [69, 44] on span "arrow_drop_down" at bounding box center [68, 45] width 5 height 5
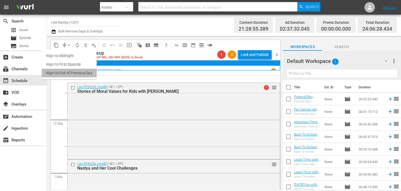
click at [78, 72] on li "Align to End of Previous Day" at bounding box center [69, 73] width 55 height 9
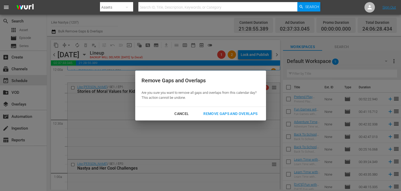
click at [221, 114] on div "Remove Gaps and Overlaps" at bounding box center [230, 114] width 62 height 7
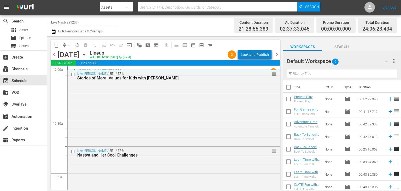
click at [263, 53] on div "Lock and Publish" at bounding box center [255, 54] width 28 height 9
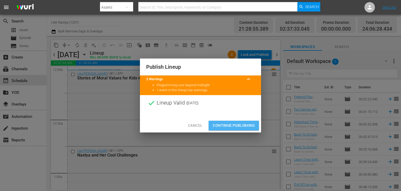
click at [244, 125] on span "Continue Publishing" at bounding box center [234, 125] width 42 height 7
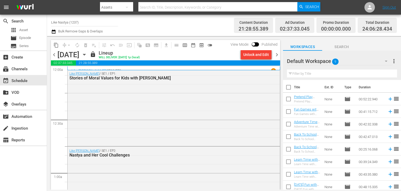
click at [87, 53] on icon "button" at bounding box center [85, 55] width 6 height 6
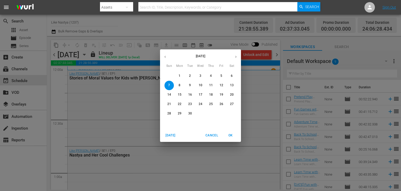
click at [204, 76] on span "3" at bounding box center [200, 76] width 9 height 4
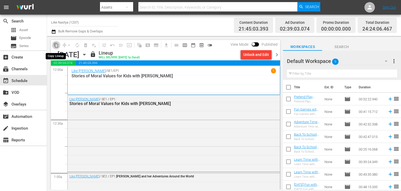
click at [56, 45] on span "content_copy" at bounding box center [56, 45] width 5 height 5
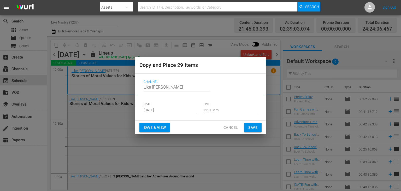
click at [162, 110] on input "Sep 1st 2025" at bounding box center [171, 110] width 54 height 8
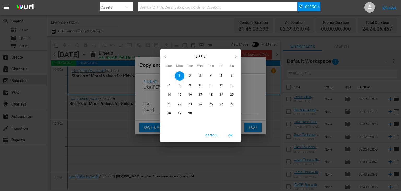
click at [183, 85] on span "8" at bounding box center [179, 85] width 9 height 4
type input "Sep 8th 2025"
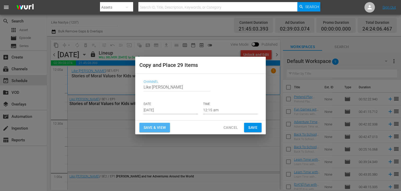
click at [162, 125] on span "Save & View" at bounding box center [155, 127] width 22 height 7
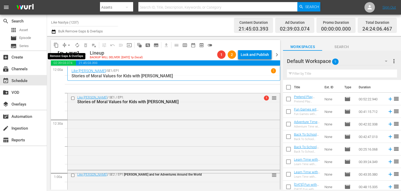
click at [70, 44] on span "arrow_drop_down" at bounding box center [68, 45] width 5 height 5
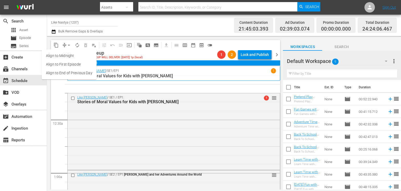
click at [87, 75] on li "Align to End of Previous Day" at bounding box center [69, 73] width 55 height 9
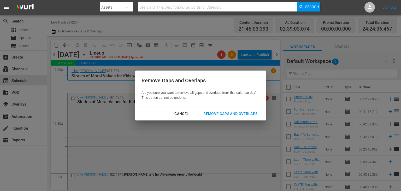
click at [235, 112] on div "Remove Gaps and Overlaps" at bounding box center [230, 114] width 62 height 7
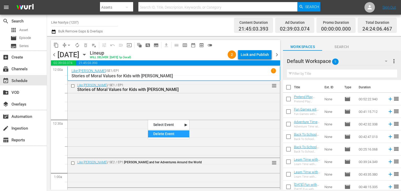
click at [163, 133] on div "Delete Event" at bounding box center [168, 133] width 41 height 7
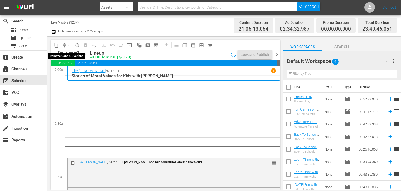
click at [70, 44] on span "arrow_drop_down" at bounding box center [68, 45] width 5 height 5
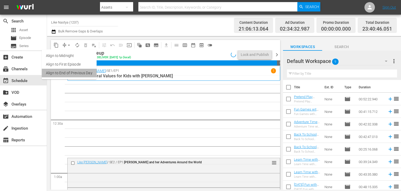
click at [83, 72] on li "Align to End of Previous Day" at bounding box center [69, 73] width 55 height 9
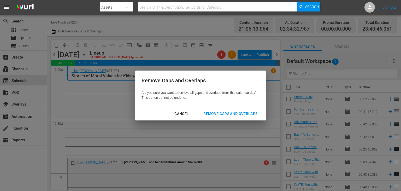
click at [212, 110] on button "Remove Gaps and Overlaps" at bounding box center [230, 114] width 67 height 10
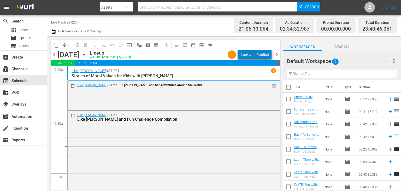
click at [264, 55] on div "Lock and Publish" at bounding box center [255, 54] width 28 height 9
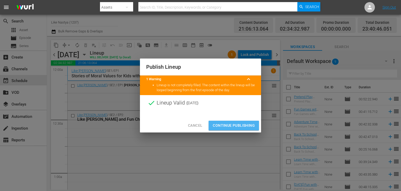
click at [242, 123] on span "Continue Publishing" at bounding box center [234, 125] width 42 height 7
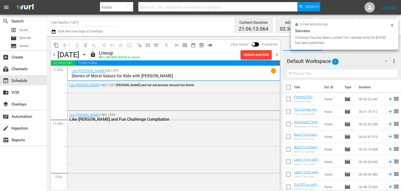
scroll to position [15, 0]
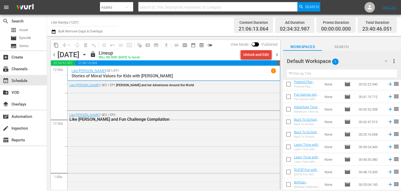
click at [262, 54] on div "Unlock and Edit" at bounding box center [257, 54] width 26 height 9
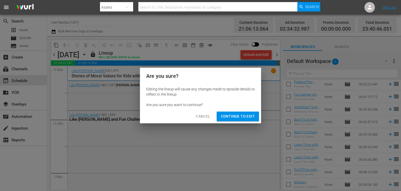
click at [204, 117] on span "Cancel" at bounding box center [203, 116] width 14 height 7
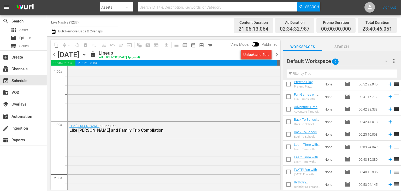
scroll to position [0, 0]
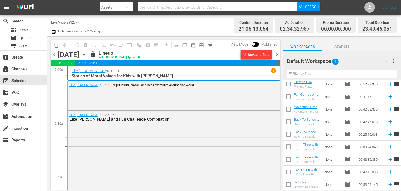
click at [87, 54] on icon "button" at bounding box center [85, 55] width 6 height 6
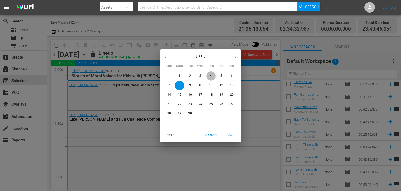
click at [207, 76] on span "4" at bounding box center [210, 76] width 9 height 4
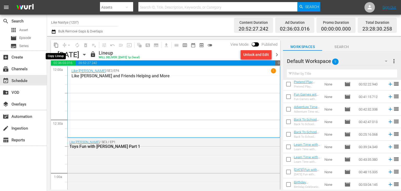
click at [56, 43] on span "content_copy" at bounding box center [56, 45] width 5 height 5
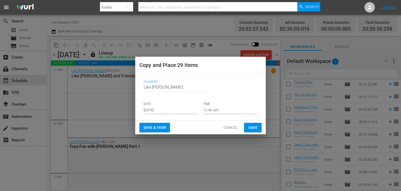
click at [164, 107] on input "Sep 1st 2025" at bounding box center [171, 110] width 54 height 8
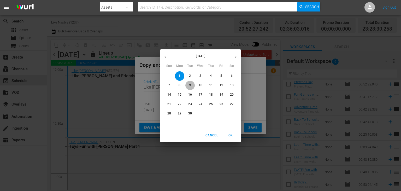
click at [188, 85] on span "9" at bounding box center [190, 85] width 9 height 4
type input "Sep 9th 2025"
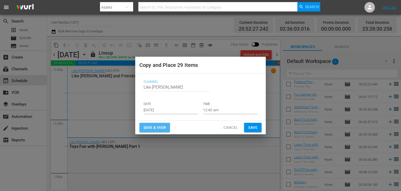
click at [166, 127] on span "Save & View" at bounding box center [155, 127] width 22 height 7
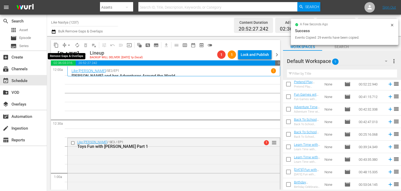
click at [69, 44] on span "arrow_drop_down" at bounding box center [68, 45] width 5 height 5
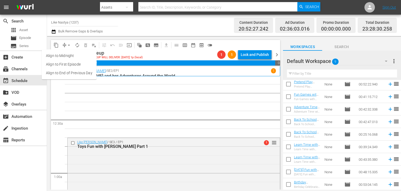
click at [91, 71] on li "Align to End of Previous Day" at bounding box center [69, 73] width 55 height 9
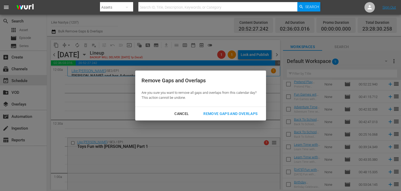
click at [229, 115] on div "Remove Gaps and Overlaps" at bounding box center [230, 114] width 62 height 7
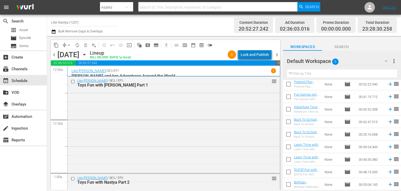
click at [260, 55] on div "Lock and Publish" at bounding box center [255, 54] width 28 height 9
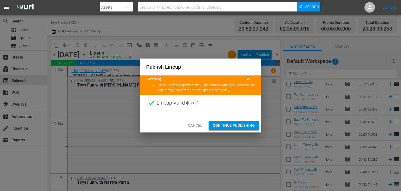
click at [236, 123] on span "Continue Publishing" at bounding box center [234, 125] width 42 height 7
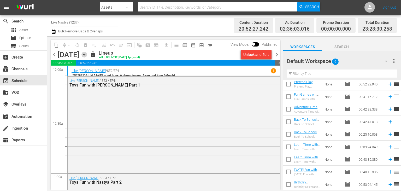
click at [87, 56] on icon "button" at bounding box center [85, 55] width 6 height 6
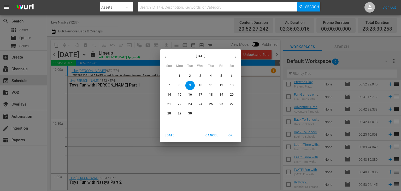
click at [220, 77] on span "5" at bounding box center [221, 76] width 9 height 4
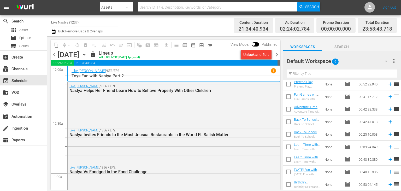
click at [56, 45] on span "content_copy" at bounding box center [56, 45] width 5 height 5
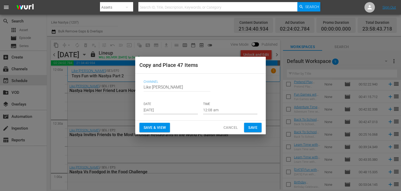
click at [176, 110] on input "Sep 1st 2025" at bounding box center [171, 110] width 54 height 8
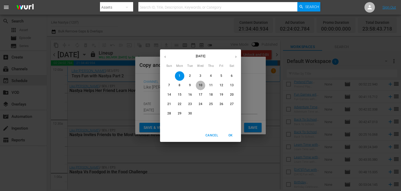
click at [202, 87] on p "10" at bounding box center [201, 85] width 4 height 4
type input "Sep 10th 2025"
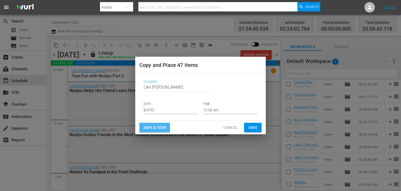
click at [151, 127] on span "Save & View" at bounding box center [155, 127] width 22 height 7
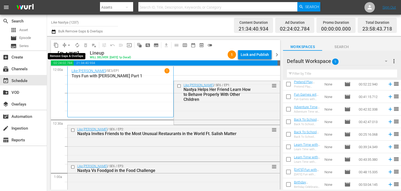
click at [69, 43] on span "arrow_drop_down" at bounding box center [68, 45] width 5 height 5
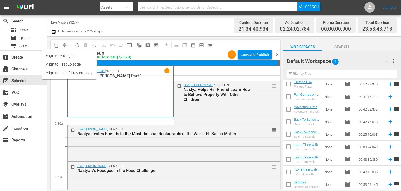
click at [92, 73] on li "Align to End of Previous Day" at bounding box center [69, 73] width 55 height 9
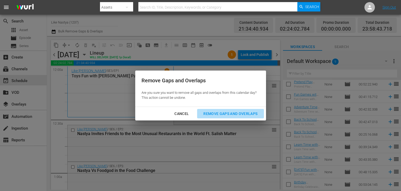
click at [229, 116] on div "Remove Gaps and Overlaps" at bounding box center [230, 114] width 62 height 7
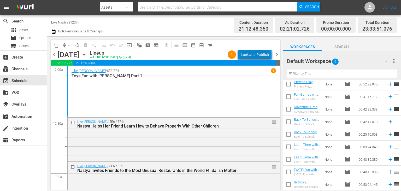
click at [257, 56] on div "Lock and Publish" at bounding box center [255, 54] width 28 height 9
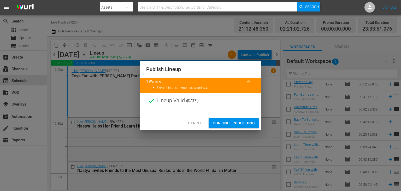
click at [240, 120] on button "Continue Publishing" at bounding box center [234, 123] width 50 height 10
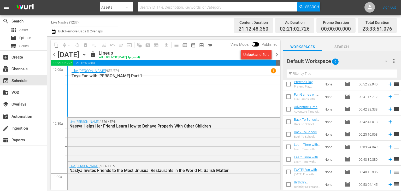
click at [87, 56] on icon "button" at bounding box center [85, 55] width 6 height 6
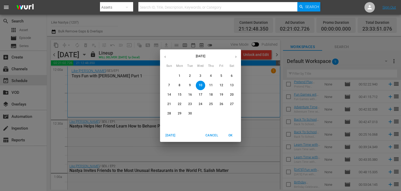
click at [230, 76] on span "6" at bounding box center [231, 76] width 9 height 4
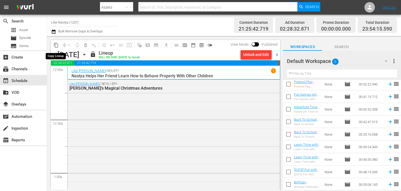
click at [55, 46] on span "content_copy" at bounding box center [56, 45] width 5 height 5
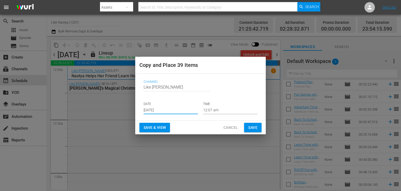
click at [170, 110] on input "Sep 1st 2025" at bounding box center [171, 110] width 54 height 8
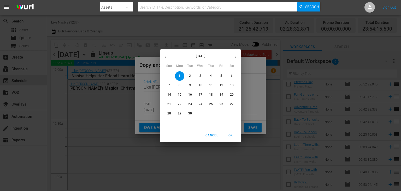
click at [209, 85] on span "11" at bounding box center [210, 85] width 9 height 4
type input "Sep 11th 2025"
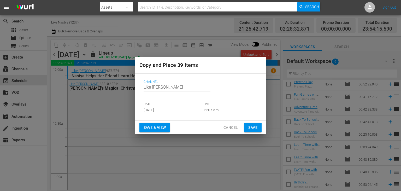
click at [156, 129] on span "Save & View" at bounding box center [155, 127] width 22 height 7
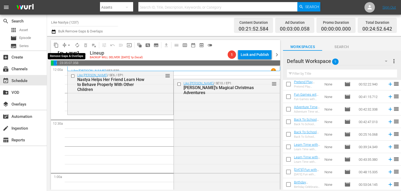
click at [65, 43] on div "arrow_drop_down" at bounding box center [69, 45] width 8 height 8
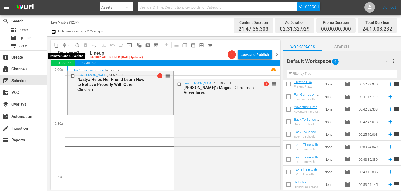
click at [68, 45] on span "arrow_drop_down" at bounding box center [68, 45] width 5 height 5
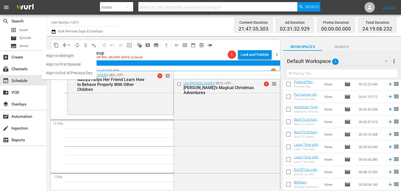
click at [79, 76] on li "Align to End of Previous Day" at bounding box center [69, 73] width 55 height 9
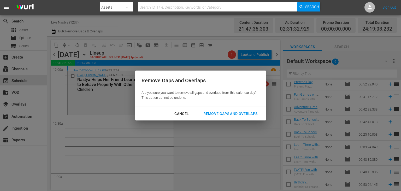
click at [236, 111] on div "Remove Gaps and Overlaps" at bounding box center [230, 114] width 62 height 7
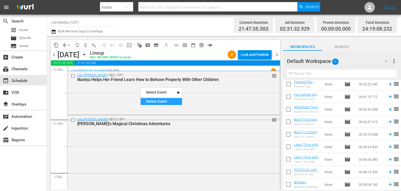
click at [164, 103] on div "Delete Event" at bounding box center [161, 101] width 41 height 7
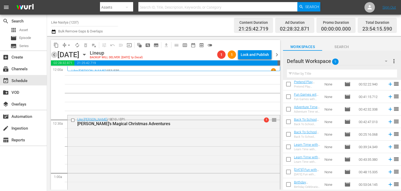
click at [54, 55] on span "chevron_left" at bounding box center [54, 54] width 7 height 7
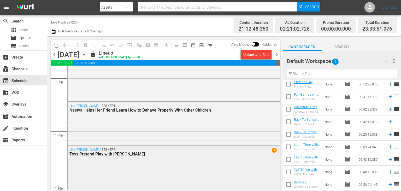
scroll to position [2440, 0]
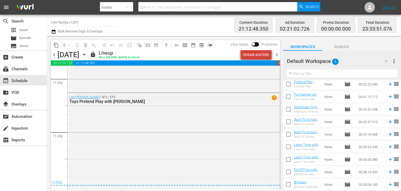
click at [266, 55] on div "Unlock and Edit" at bounding box center [257, 54] width 26 height 9
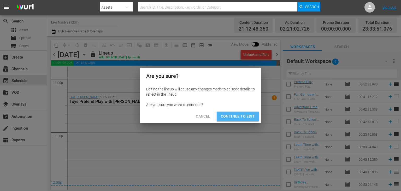
click at [243, 120] on button "Continue to Edit" at bounding box center [238, 117] width 42 height 10
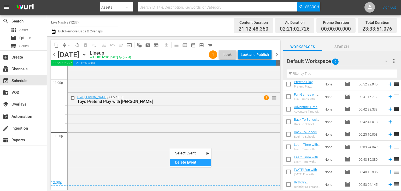
click at [180, 160] on div "Delete Event" at bounding box center [190, 162] width 41 height 7
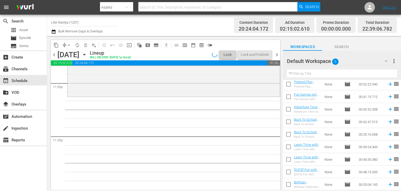
scroll to position [2436, 0]
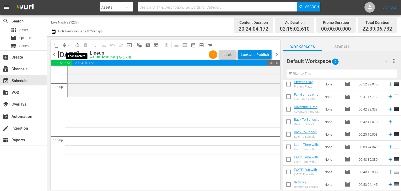
click at [75, 46] on span "autorenew_outlined" at bounding box center [77, 45] width 5 height 5
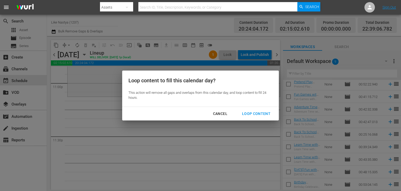
click at [258, 115] on div "Loop Content" at bounding box center [256, 114] width 37 height 7
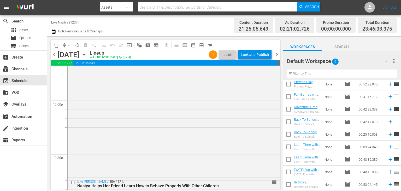
scroll to position [2462, 0]
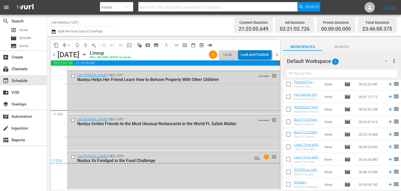
click at [265, 56] on div "Lock and Publish" at bounding box center [255, 54] width 28 height 9
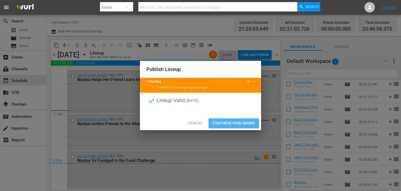
click at [246, 122] on span "Continue Publishing" at bounding box center [234, 123] width 42 height 7
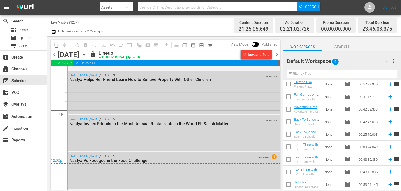
click at [276, 54] on span "chevron_right" at bounding box center [277, 54] width 7 height 7
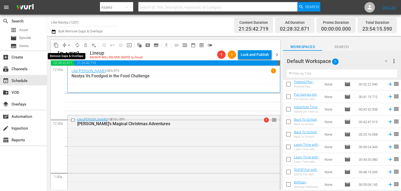
click at [70, 44] on span "arrow_drop_down" at bounding box center [68, 45] width 5 height 5
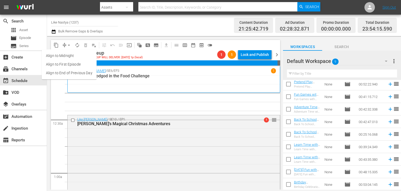
click at [84, 74] on li "Align to End of Previous Day" at bounding box center [69, 73] width 55 height 9
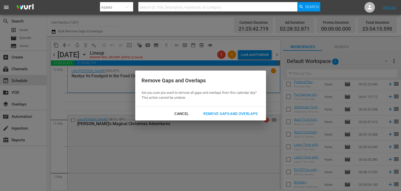
click at [221, 114] on div "Remove Gaps and Overlaps" at bounding box center [230, 114] width 62 height 7
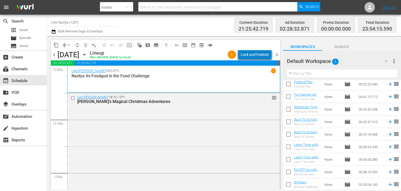
click at [263, 56] on div "Lock and Publish" at bounding box center [255, 54] width 28 height 9
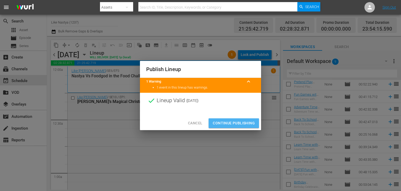
click at [249, 121] on span "Continue Publishing" at bounding box center [234, 123] width 42 height 7
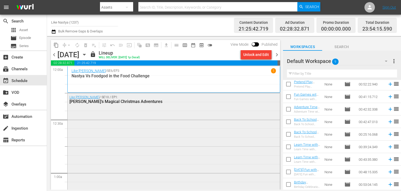
scroll to position [105, 0]
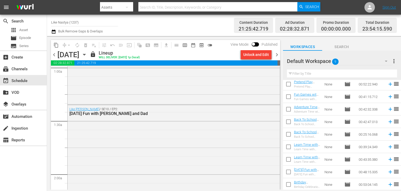
click at [85, 55] on icon "button" at bounding box center [84, 54] width 2 height 1
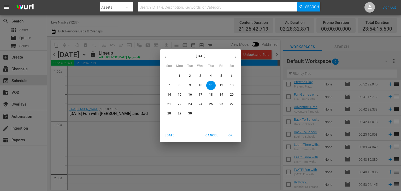
click at [221, 86] on p "12" at bounding box center [222, 85] width 4 height 4
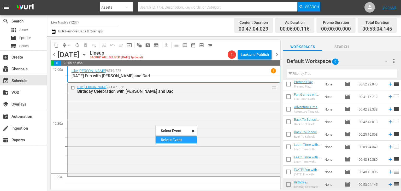
click at [173, 139] on div "Delete Event" at bounding box center [176, 139] width 41 height 7
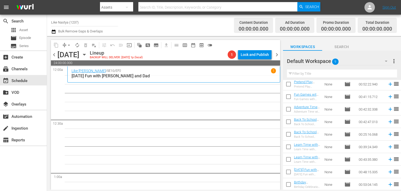
click at [206, 25] on div "Channel Title Like Nastya (1237) Bulk Remove Gaps & Overlaps" at bounding box center [141, 25] width 181 height 19
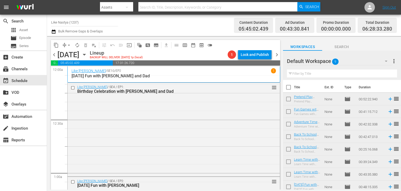
click at [273, 70] on p "1" at bounding box center [274, 71] width 2 height 4
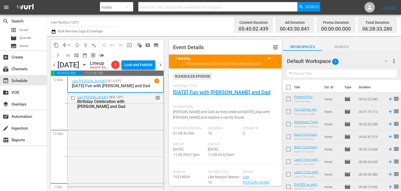
click at [268, 56] on span "keyboard_arrow_up" at bounding box center [269, 58] width 6 height 6
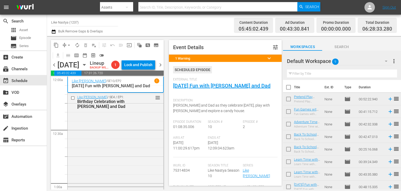
click at [268, 56] on span "keyboard_arrow_down" at bounding box center [269, 58] width 6 height 6
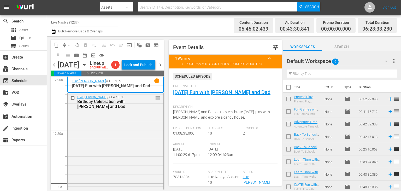
click at [162, 68] on span "chevron_right" at bounding box center [160, 65] width 7 height 7
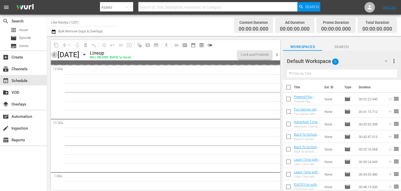
click at [56, 57] on span "chevron_left" at bounding box center [54, 54] width 7 height 7
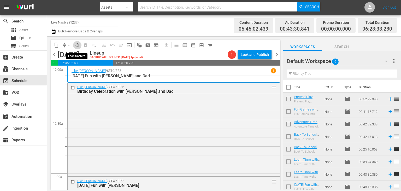
click at [79, 45] on span "autorenew_outlined" at bounding box center [77, 45] width 5 height 5
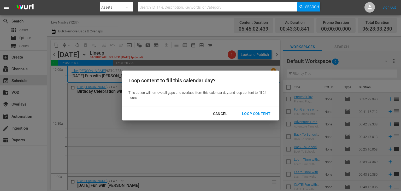
click at [267, 116] on div "Loop Content" at bounding box center [256, 114] width 37 height 7
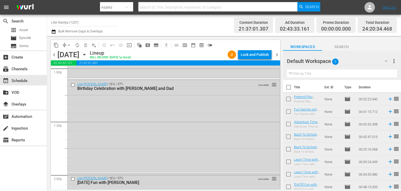
scroll to position [1396, 0]
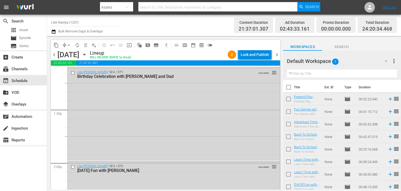
click at [264, 54] on div "Lock and Publish" at bounding box center [255, 54] width 28 height 9
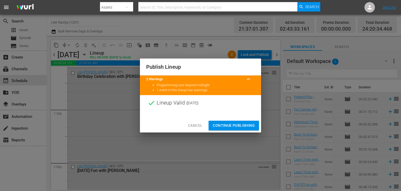
click at [235, 124] on span "Continue Publishing" at bounding box center [234, 125] width 42 height 7
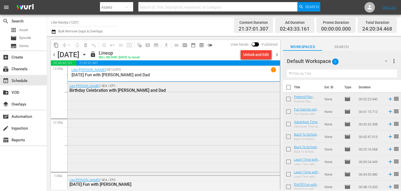
scroll to position [0, 0]
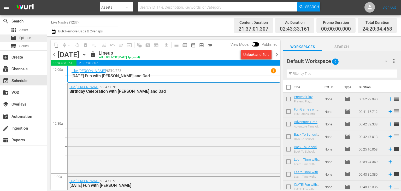
click at [35, 40] on div "movie Episode" at bounding box center [23, 37] width 47 height 7
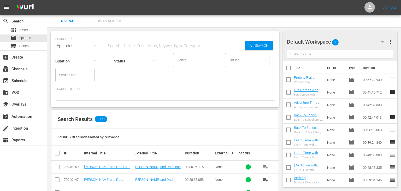
click at [389, 39] on span "more_vert" at bounding box center [391, 42] width 6 height 6
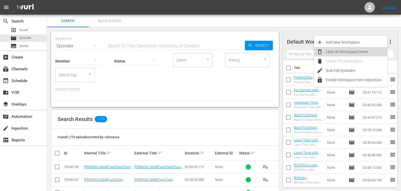
click at [368, 54] on div "Clear All Workspace Items" at bounding box center [356, 51] width 61 height 9
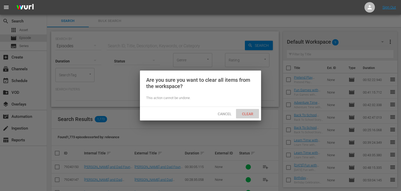
click at [246, 110] on div "Clear" at bounding box center [247, 114] width 23 height 10
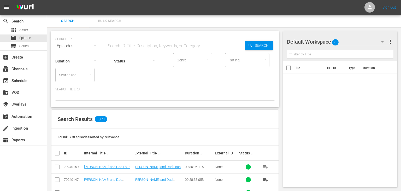
click at [136, 44] on input "text" at bounding box center [176, 46] width 139 height 13
paste input "Like [PERSON_NAME] and the Safety Rules Compilation"
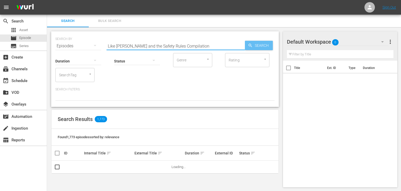
type input "Like [PERSON_NAME] and the Safety Rules Compilation"
click at [254, 44] on span "Search" at bounding box center [263, 45] width 20 height 9
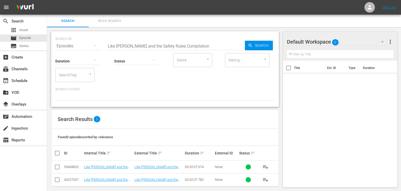
click at [266, 165] on span "playlist_add" at bounding box center [266, 167] width 6 height 6
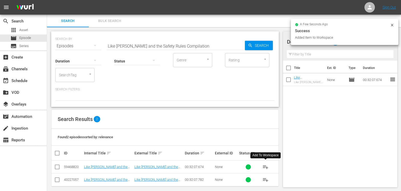
click at [167, 48] on input "Like [PERSON_NAME] and the Safety Rules Compilation" at bounding box center [176, 46] width 139 height 13
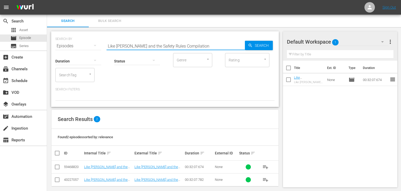
paste input "Nastya and The Cat"
type input "[PERSON_NAME] and The Cat Compilation"
click at [262, 42] on span "Search" at bounding box center [263, 45] width 20 height 9
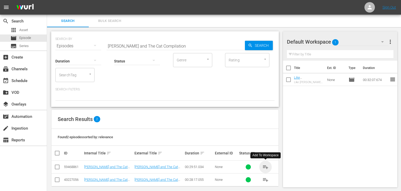
click at [264, 167] on span "playlist_add" at bounding box center [266, 167] width 6 height 6
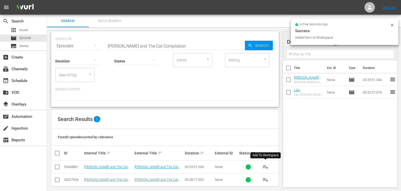
click at [192, 48] on input "[PERSON_NAME] and The Cat Compilation" at bounding box center [176, 46] width 139 height 13
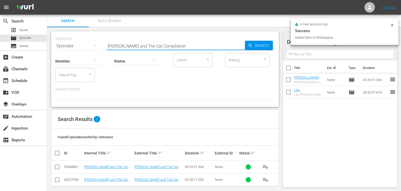
click at [192, 48] on input "[PERSON_NAME] and The Cat Compilation" at bounding box center [176, 46] width 139 height 13
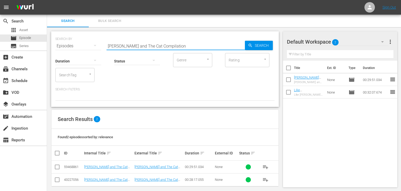
paste input "Learn Rules of Conduct with [PERSON_NAME]"
type input "Learn Rules of Conduct with [PERSON_NAME]"
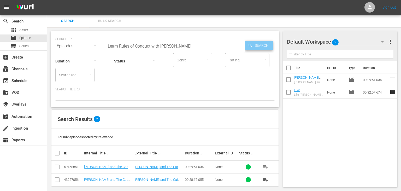
click at [266, 49] on span "Search" at bounding box center [263, 45] width 20 height 9
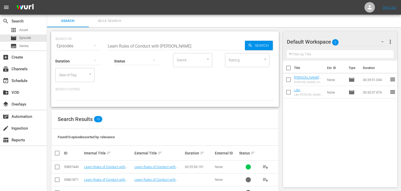
click at [267, 167] on span "playlist_add" at bounding box center [266, 167] width 6 height 6
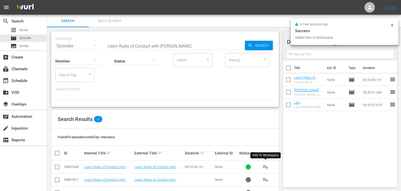
click at [198, 46] on input "Learn Rules of Conduct with [PERSON_NAME]" at bounding box center [176, 46] width 139 height 13
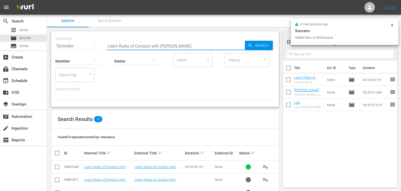
click at [198, 46] on input "Learn Rules of Conduct with [PERSON_NAME]" at bounding box center [176, 46] width 139 height 13
paste input "Adventure Time with [PERSON_NAME] and Dad Part 2"
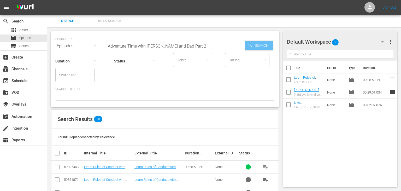
type input "Adventure Time with [PERSON_NAME] and Dad Part 2"
click at [268, 49] on span "Search" at bounding box center [263, 45] width 20 height 9
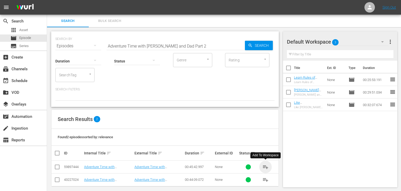
click at [266, 166] on span "playlist_add" at bounding box center [266, 167] width 6 height 6
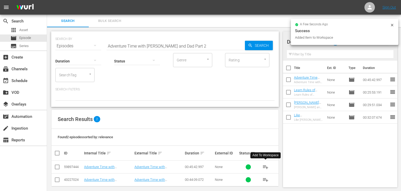
click at [196, 44] on input "Adventure Time with [PERSON_NAME] and Dad Part 2" at bounding box center [176, 46] width 139 height 13
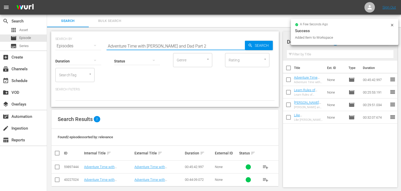
click at [196, 44] on input "Adventure Time with [PERSON_NAME] and Dad Part 2" at bounding box center [176, 46] width 139 height 13
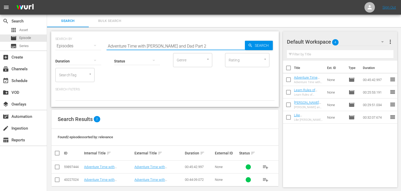
paste input "Toys Pretend Play with [PERSON_NAME]"
type input "Toys Pretend Play with [PERSON_NAME]"
click at [269, 48] on span "Search" at bounding box center [263, 45] width 20 height 9
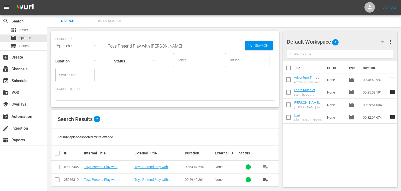
click at [265, 167] on span "playlist_add" at bounding box center [266, 167] width 6 height 6
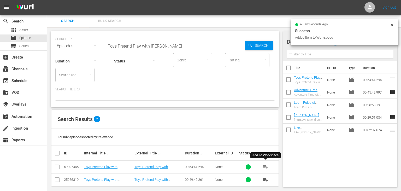
click at [188, 49] on input "Toys Pretend Play with [PERSON_NAME]" at bounding box center [176, 46] width 139 height 13
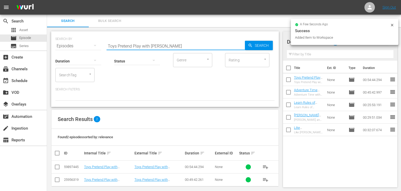
click at [188, 49] on input "Toys Pretend Play with [PERSON_NAME]" at bounding box center [176, 46] width 139 height 13
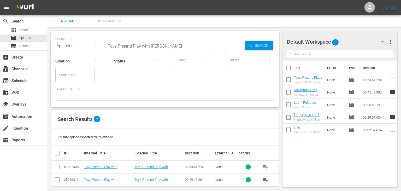
paste input "Parent"
type input "Parent Pretend Play with [PERSON_NAME]"
click at [273, 46] on div "SEARCH BY Search By Episodes Search ID, Title, Description, Keywords, or Catego…" at bounding box center [165, 42] width 220 height 19
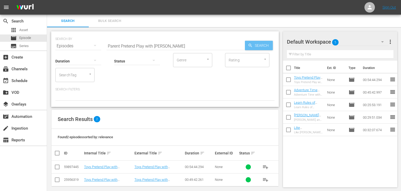
click at [265, 45] on span "Search" at bounding box center [263, 45] width 20 height 9
click at [267, 166] on span "playlist_add" at bounding box center [266, 167] width 6 height 6
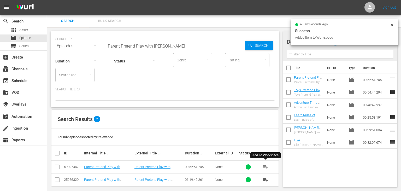
click at [184, 46] on input "Parent Pretend Play with [PERSON_NAME]" at bounding box center [176, 46] width 139 height 13
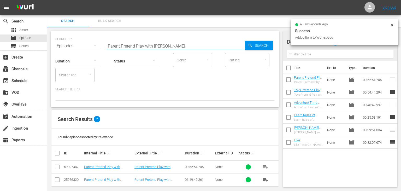
click at [184, 46] on input "Parent Pretend Play with [PERSON_NAME]" at bounding box center [176, 46] width 139 height 13
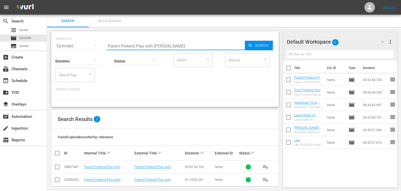
paste input "Learn Time with [PERSON_NAME] Part 3"
type input "Learn Time with [PERSON_NAME] Part 3"
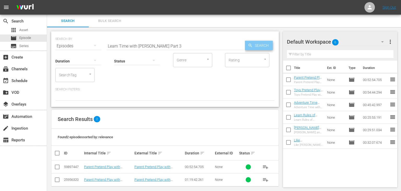
click at [269, 49] on span "Search" at bounding box center [263, 45] width 20 height 9
click at [267, 166] on span "playlist_add" at bounding box center [266, 167] width 6 height 6
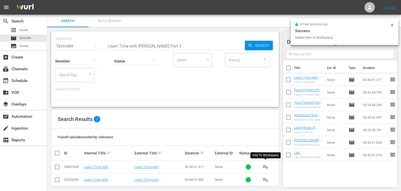
click at [194, 46] on input "Learn Time with [PERSON_NAME] Part 3" at bounding box center [176, 46] width 139 height 13
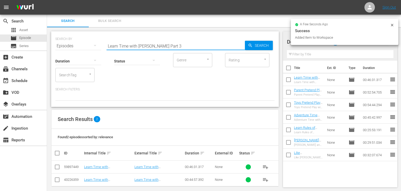
click at [194, 46] on input "Learn Time with [PERSON_NAME] Part 3" at bounding box center [176, 46] width 139 height 13
paste input "Fun Challenges with [PERSON_NAME] and Dad"
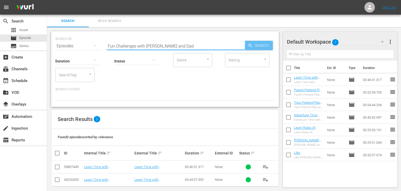
type input "Fun Challenges with [PERSON_NAME] and Dad"
click at [264, 45] on span "Search" at bounding box center [263, 45] width 20 height 9
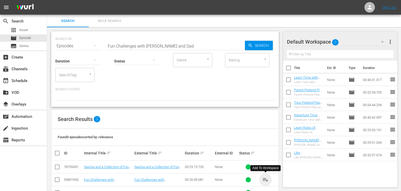
click at [263, 179] on span "playlist_add" at bounding box center [266, 180] width 6 height 6
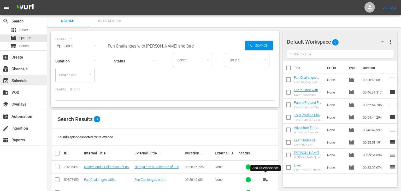
click at [24, 80] on div "event_available Schedule" at bounding box center [14, 80] width 29 height 5
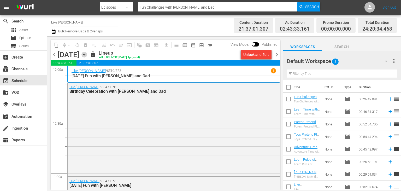
click at [85, 54] on icon "button" at bounding box center [84, 54] width 2 height 1
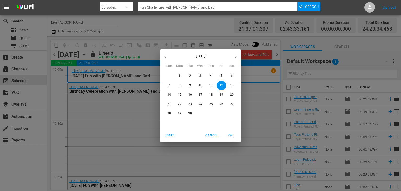
click at [231, 85] on p "13" at bounding box center [232, 85] width 4 height 4
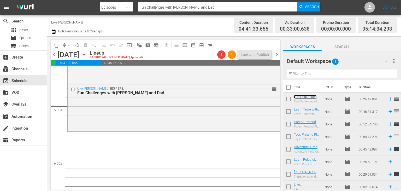
scroll to position [579, 0]
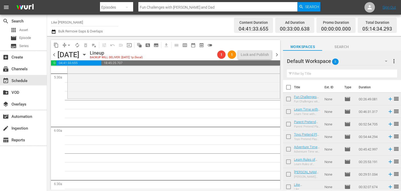
click at [75, 44] on span "autorenew_outlined" at bounding box center [77, 45] width 5 height 5
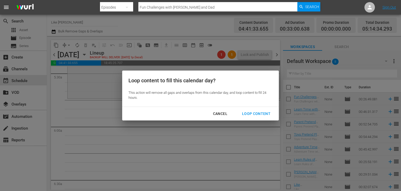
click at [248, 112] on div "Loop Content" at bounding box center [256, 114] width 37 height 7
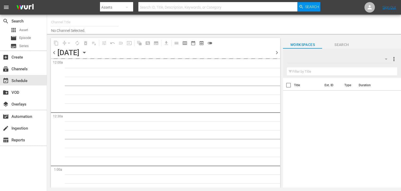
type input "Like Nastya (1237)"
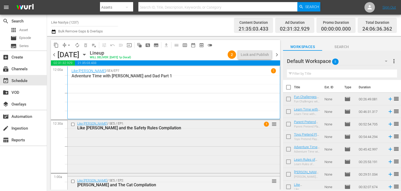
click at [266, 122] on div "1 reorder" at bounding box center [264, 123] width 25 height 5
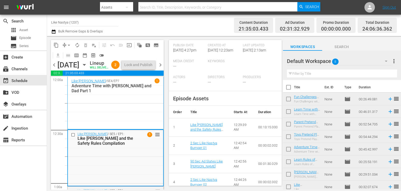
scroll to position [235, 0]
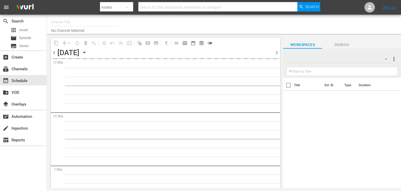
type input "Like Nastya (1237)"
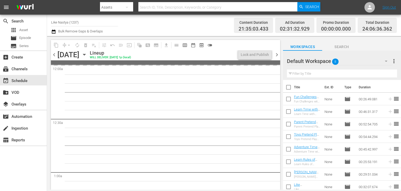
type input "Like Nastya (1237)"
